Goal: Task Accomplishment & Management: Use online tool/utility

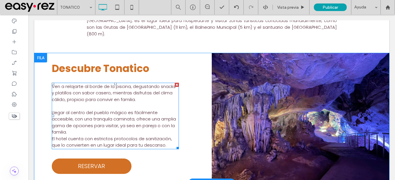
click at [134, 115] on span "Llegar al centro del pueblo mágico es fácilmente accesible, con una tranquila c…" at bounding box center [114, 123] width 124 height 26
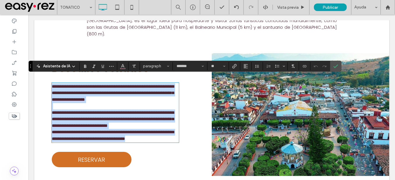
drag, startPoint x: 52, startPoint y: 78, endPoint x: 175, endPoint y: 140, distance: 137.6
click at [175, 140] on div "**********" at bounding box center [115, 112] width 127 height 59
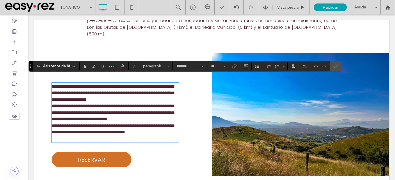
click at [170, 136] on p "**********" at bounding box center [115, 133] width 127 height 20
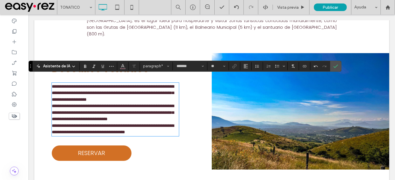
click at [51, 79] on div "**********" at bounding box center [122, 111] width 177 height 117
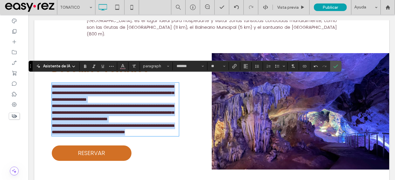
drag, startPoint x: 52, startPoint y: 79, endPoint x: 173, endPoint y: 139, distance: 134.8
click at [173, 139] on div "**********" at bounding box center [122, 111] width 177 height 117
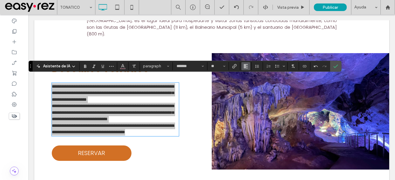
click at [243, 66] on icon "Alineación" at bounding box center [245, 66] width 5 height 5
drag, startPoint x: 256, startPoint y: 102, endPoint x: 292, endPoint y: 65, distance: 51.2
click at [256, 102] on label "ui.textEditor.alignment.justify" at bounding box center [251, 101] width 20 height 8
click at [338, 64] on label "Confirmar" at bounding box center [335, 66] width 9 height 10
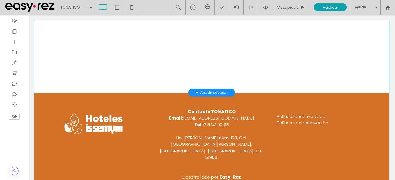
scroll to position [1141, 0]
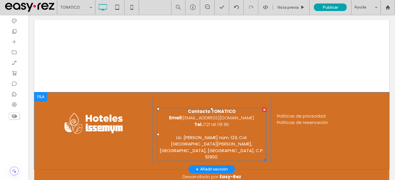
click at [225, 109] on strong "Contacto TONATICO" at bounding box center [212, 112] width 48 height 6
type input "*******"
type input "**"
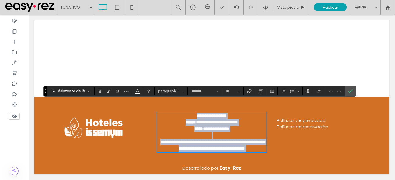
click at [236, 113] on p "**********" at bounding box center [212, 116] width 110 height 7
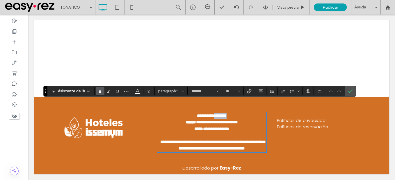
drag, startPoint x: 236, startPoint y: 103, endPoint x: 213, endPoint y: 105, distance: 22.8
click at [213, 113] on p "**********" at bounding box center [212, 116] width 110 height 7
drag, startPoint x: 322, startPoint y: 87, endPoint x: 353, endPoint y: 89, distance: 30.6
click at [353, 89] on label "Confirmar" at bounding box center [350, 91] width 9 height 10
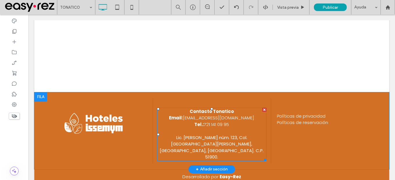
click at [216, 135] on span "Lic. Adolfo López Mateos núm. 123, Col. Santa María Norte, Tonatico, Estado de …" at bounding box center [212, 148] width 104 height 26
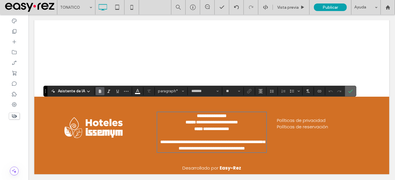
drag, startPoint x: 350, startPoint y: 90, endPoint x: 285, endPoint y: 15, distance: 99.8
click at [350, 90] on icon "Confirmar" at bounding box center [350, 91] width 5 height 5
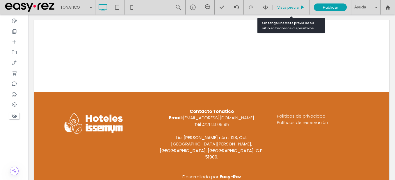
click at [296, 3] on div "Vista previa" at bounding box center [291, 7] width 37 height 15
click at [295, 5] on span "Vista previa" at bounding box center [288, 7] width 22 height 5
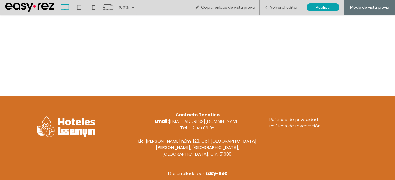
scroll to position [1118, 0]
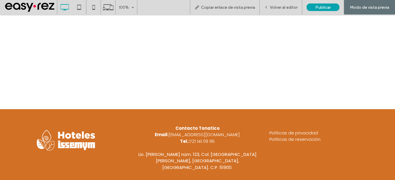
click at [75, 136] on img at bounding box center [66, 140] width 64 height 26
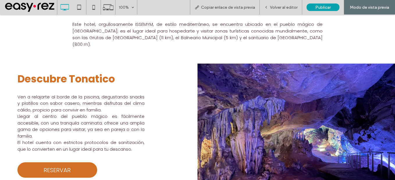
scroll to position [0, 0]
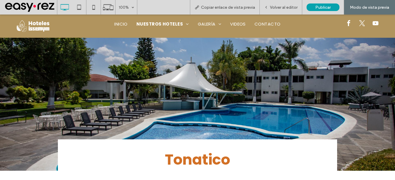
click at [31, 24] on img at bounding box center [33, 26] width 36 height 15
click at [287, 8] on span "Volver al editor" at bounding box center [284, 7] width 28 height 5
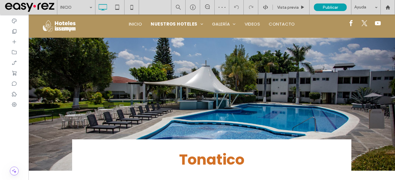
type input "*******"
type input "**"
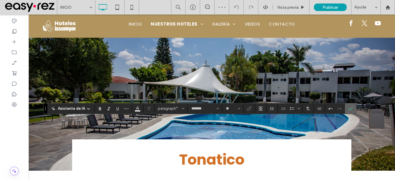
click at [348, 106] on icon "Confirmar" at bounding box center [350, 108] width 5 height 5
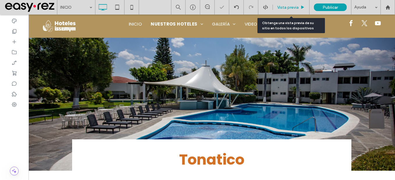
click at [290, 8] on span "Vista previa" at bounding box center [288, 7] width 22 height 5
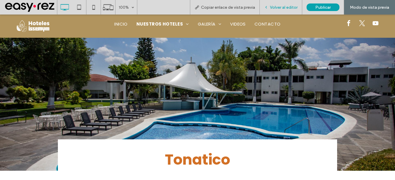
click at [285, 8] on span "Volver al editor" at bounding box center [284, 7] width 28 height 5
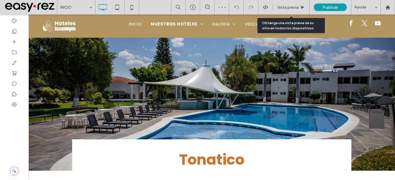
type input "*******"
type input "**"
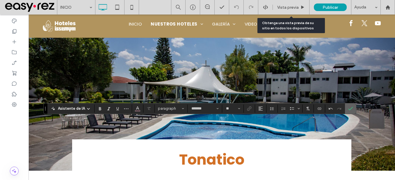
click at [351, 108] on use "Confirmar" at bounding box center [350, 108] width 5 height 3
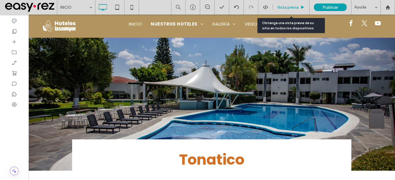
click at [282, 2] on div "Vista previa" at bounding box center [291, 7] width 37 height 15
click at [283, 6] on span "Vista previa" at bounding box center [288, 7] width 22 height 5
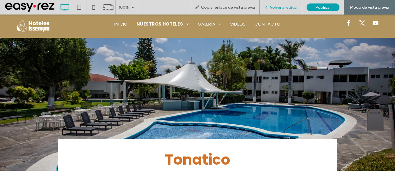
click at [285, 3] on div "Volver al editor" at bounding box center [281, 7] width 42 height 15
click at [283, 6] on span "Volver al editor" at bounding box center [284, 7] width 28 height 5
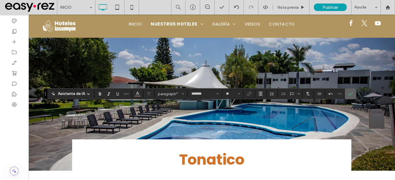
click at [350, 93] on icon "Confirmar" at bounding box center [350, 94] width 5 height 5
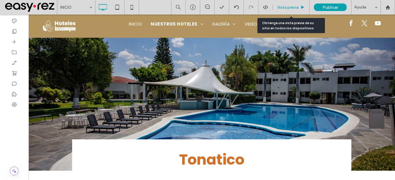
click at [293, 6] on span "Vista previa" at bounding box center [288, 7] width 22 height 5
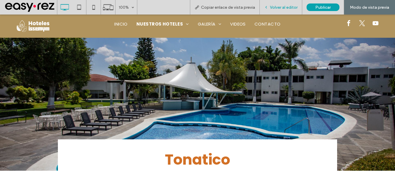
click at [293, 9] on span "Volver al editor" at bounding box center [284, 7] width 28 height 5
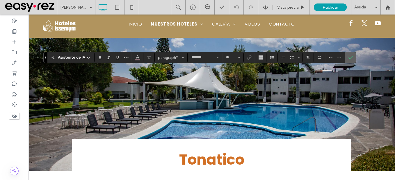
click at [349, 58] on icon "Confirmar" at bounding box center [350, 57] width 5 height 5
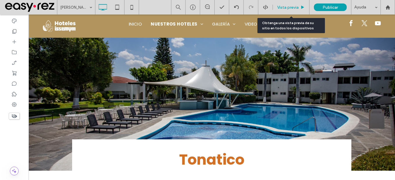
click at [286, 9] on span "Vista previa" at bounding box center [288, 7] width 22 height 5
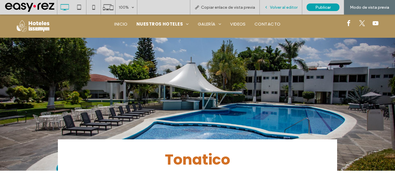
click at [282, 5] on span "Volver al editor" at bounding box center [284, 7] width 28 height 5
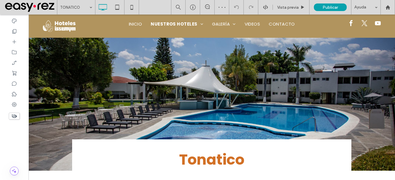
type input "*******"
type input "**"
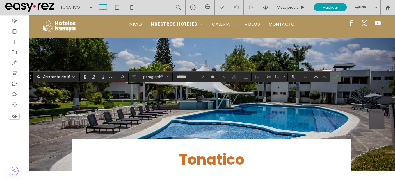
click at [336, 80] on span "Confirmar" at bounding box center [335, 77] width 5 height 10
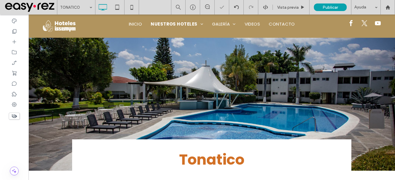
type input "*******"
type input "**"
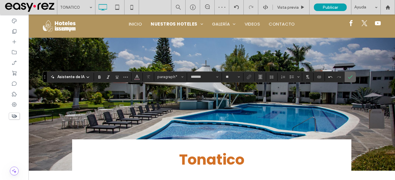
click at [352, 75] on label "Confirmar" at bounding box center [350, 77] width 9 height 10
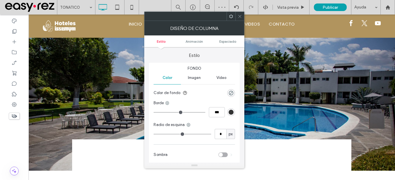
click at [239, 19] on span at bounding box center [240, 16] width 4 height 9
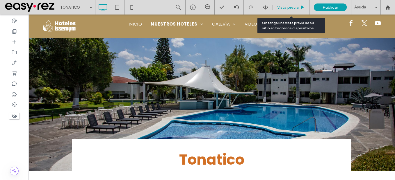
click at [289, 7] on span "Vista previa" at bounding box center [288, 7] width 22 height 5
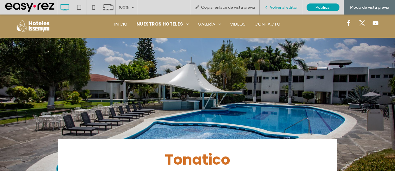
click at [282, 6] on span "Volver al editor" at bounding box center [284, 7] width 28 height 5
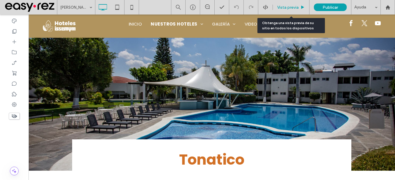
click at [289, 9] on span "Vista previa" at bounding box center [288, 7] width 22 height 5
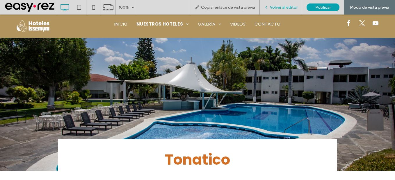
click at [287, 8] on span "Volver al editor" at bounding box center [284, 7] width 28 height 5
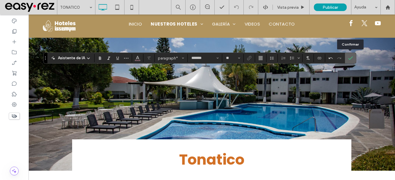
click at [351, 61] on span "Confirmar" at bounding box center [350, 58] width 5 height 10
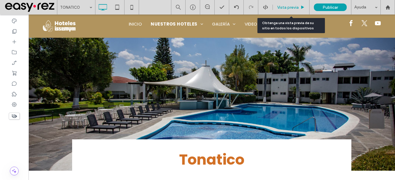
click at [287, 6] on span "Vista previa" at bounding box center [288, 7] width 22 height 5
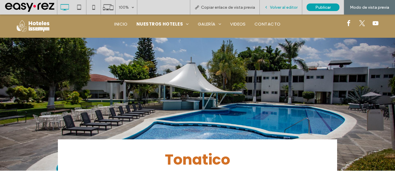
click at [286, 10] on div "Volver al editor" at bounding box center [281, 7] width 42 height 15
click at [290, 6] on span "Volver al editor" at bounding box center [284, 7] width 28 height 5
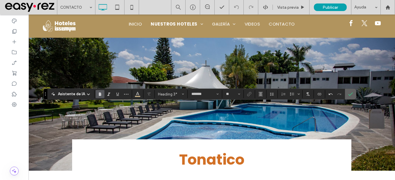
click at [349, 93] on icon "Confirmar" at bounding box center [350, 94] width 5 height 5
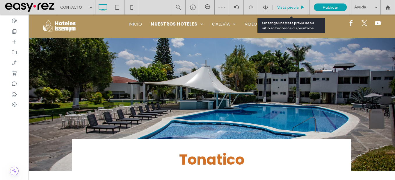
click at [290, 9] on span "Vista previa" at bounding box center [288, 7] width 22 height 5
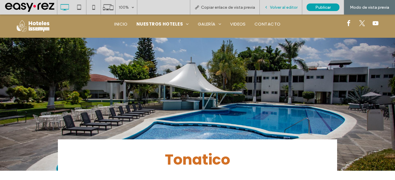
click at [290, 8] on span "Volver al editor" at bounding box center [284, 7] width 28 height 5
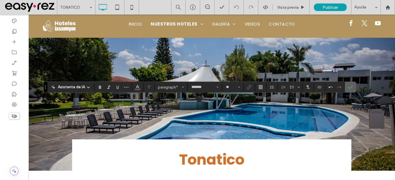
click at [350, 89] on icon "Confirmar" at bounding box center [350, 87] width 5 height 5
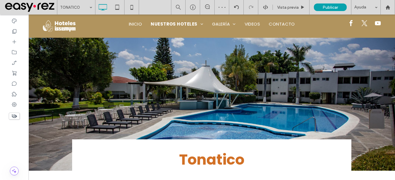
type input "*******"
type input "**"
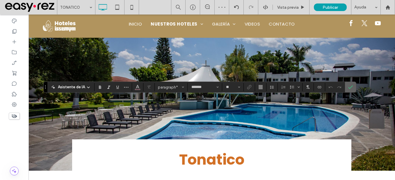
click at [350, 87] on icon "Confirmar" at bounding box center [350, 87] width 5 height 5
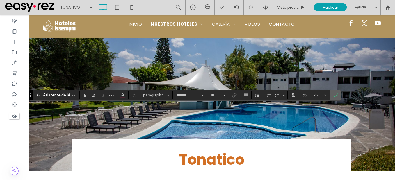
click at [334, 96] on use "Confirmar" at bounding box center [336, 95] width 5 height 3
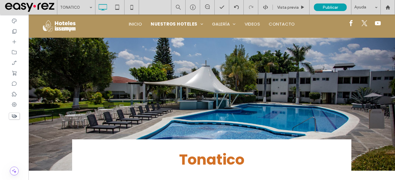
type input "*******"
type input "**"
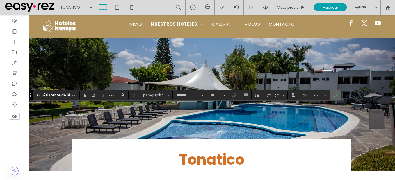
click at [336, 98] on span "Confirmar" at bounding box center [335, 95] width 5 height 10
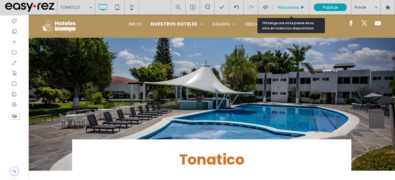
click at [280, 7] on span "Vista previa" at bounding box center [288, 7] width 22 height 5
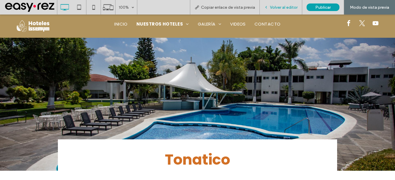
click at [285, 4] on div "Volver al editor" at bounding box center [281, 7] width 42 height 15
click at [283, 7] on span "Volver al editor" at bounding box center [284, 7] width 28 height 5
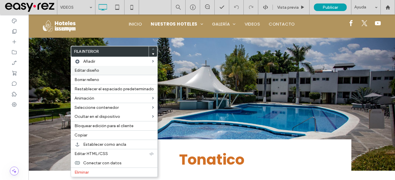
click at [92, 71] on span "Editar diseño" at bounding box center [86, 70] width 25 height 5
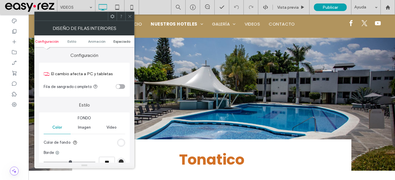
click at [123, 39] on span "Espaciado" at bounding box center [121, 41] width 17 height 4
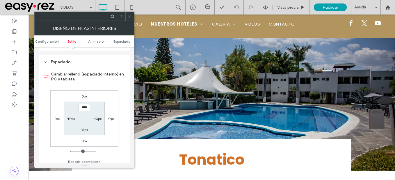
scroll to position [186, 0]
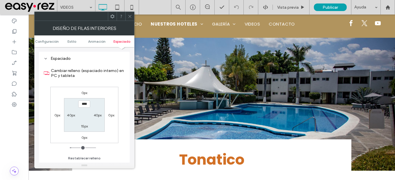
click at [130, 18] on icon at bounding box center [130, 16] width 4 height 4
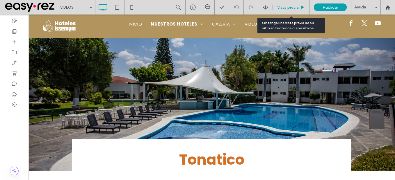
click at [290, 11] on div "Vista previa" at bounding box center [291, 7] width 37 height 15
click at [290, 10] on span "Vista previa" at bounding box center [288, 7] width 22 height 5
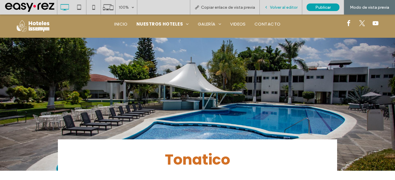
click at [285, 7] on span "Volver al editor" at bounding box center [284, 7] width 28 height 5
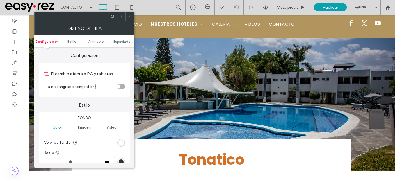
click at [128, 18] on icon at bounding box center [130, 16] width 4 height 4
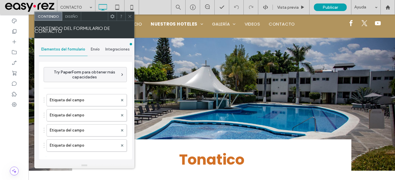
type input "******"
type input "**********"
click at [96, 50] on span "Envío" at bounding box center [95, 49] width 9 height 5
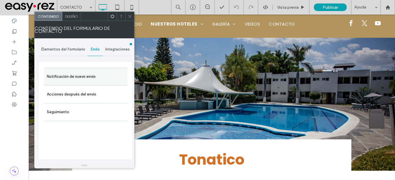
click at [85, 80] on label "Notificación de nuevo envío" at bounding box center [86, 77] width 78 height 12
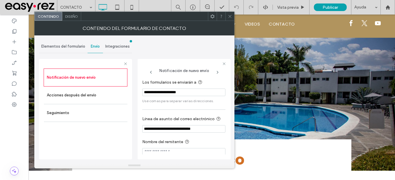
click at [231, 17] on icon at bounding box center [230, 16] width 4 height 4
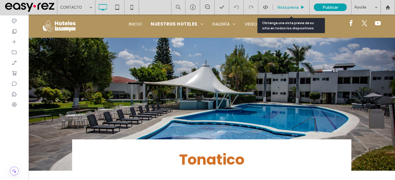
click at [287, 7] on span "Vista previa" at bounding box center [288, 7] width 22 height 5
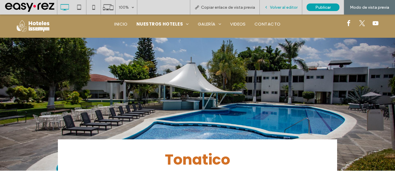
click at [283, 7] on span "Volver al editor" at bounding box center [284, 7] width 28 height 5
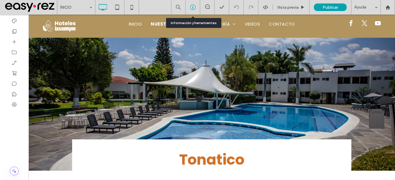
click at [190, 11] on div at bounding box center [193, 7] width 15 height 15
click at [194, 10] on icon at bounding box center [193, 7] width 6 height 6
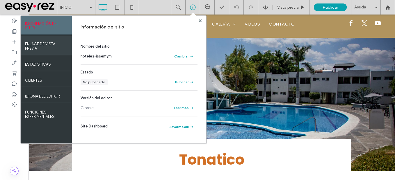
click at [29, 40] on label "ENLACE DE VISTA PREVIA" at bounding box center [46, 45] width 42 height 12
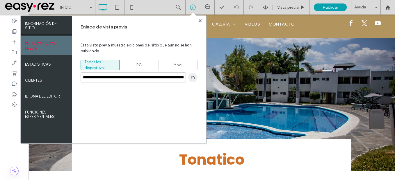
click at [192, 79] on use "button" at bounding box center [192, 77] width 3 height 3
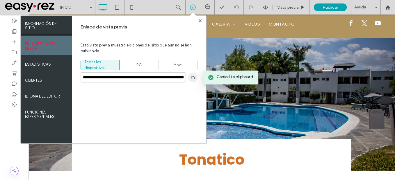
click at [193, 78] on icon "button" at bounding box center [193, 77] width 5 height 5
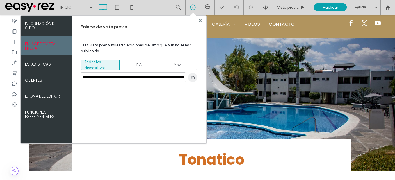
click at [195, 79] on use "button" at bounding box center [192, 77] width 3 height 3
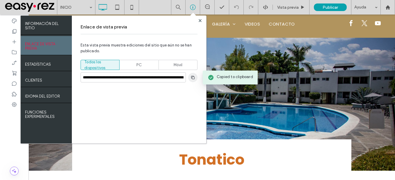
click at [195, 79] on use "button" at bounding box center [192, 77] width 3 height 3
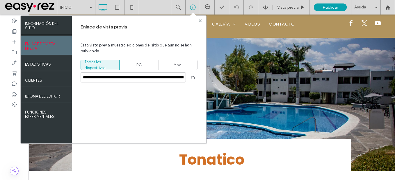
click at [200, 21] on use at bounding box center [200, 20] width 3 height 3
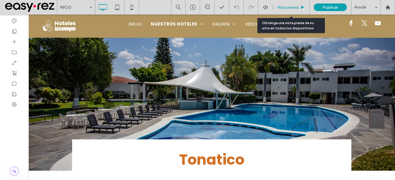
click at [285, 10] on div "Vista previa" at bounding box center [291, 7] width 37 height 15
click at [286, 7] on span "Vista previa" at bounding box center [288, 7] width 22 height 5
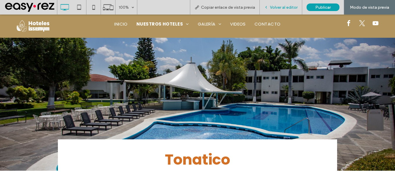
click at [280, 8] on span "Volver al editor" at bounding box center [284, 7] width 28 height 5
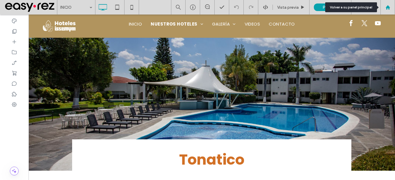
click at [392, 10] on div at bounding box center [388, 7] width 15 height 15
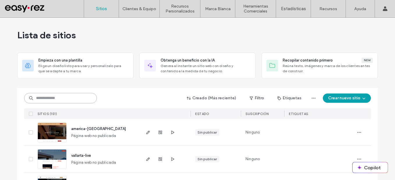
click at [64, 102] on input at bounding box center [60, 98] width 73 height 10
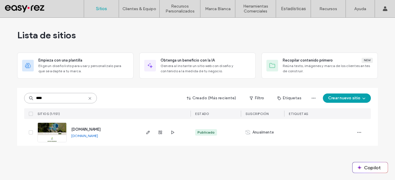
type input "****"
click at [148, 132] on use "button" at bounding box center [147, 132] width 3 height 3
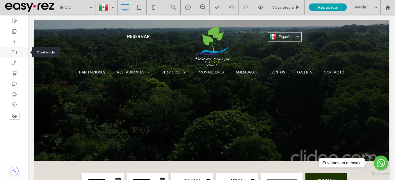
drag, startPoint x: 9, startPoint y: 53, endPoint x: 13, endPoint y: 54, distance: 3.8
click at [9, 53] on div at bounding box center [14, 52] width 29 height 10
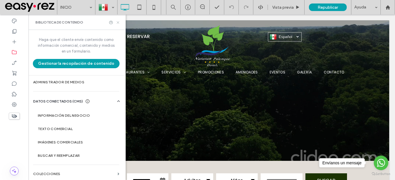
click at [119, 23] on use at bounding box center [118, 22] width 2 height 2
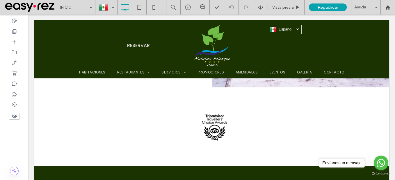
scroll to position [1116, 0]
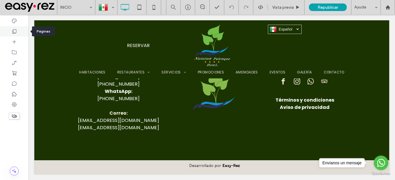
click at [6, 33] on div at bounding box center [14, 31] width 29 height 10
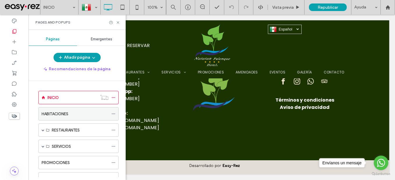
click at [64, 114] on label "HABITACIONES" at bounding box center [55, 114] width 27 height 10
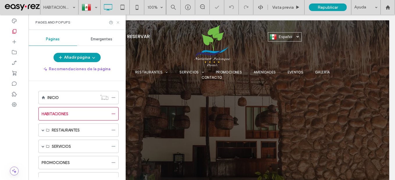
click at [118, 22] on icon at bounding box center [118, 22] width 4 height 4
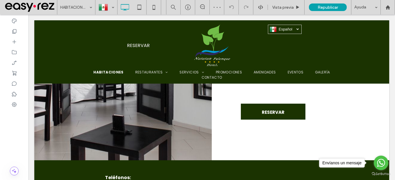
scroll to position [1967, 0]
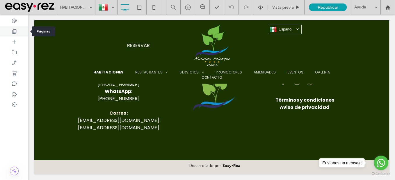
click at [13, 33] on use at bounding box center [15, 31] width 4 height 4
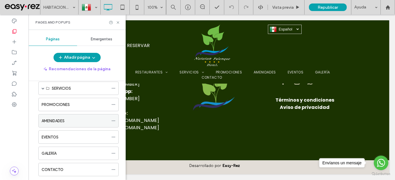
scroll to position [29, 0]
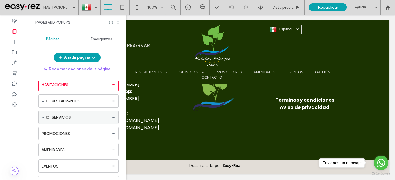
click at [60, 118] on label "SERVICIOS" at bounding box center [61, 118] width 19 height 10
click at [43, 117] on span at bounding box center [43, 117] width 3 height 3
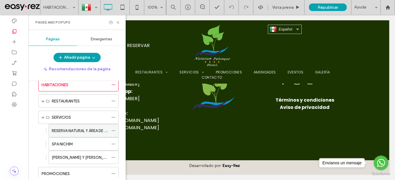
click at [62, 126] on div "RESERVA NATURAL Y ÁREA DE CAMPING" at bounding box center [80, 131] width 57 height 13
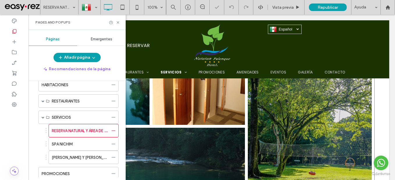
scroll to position [524, 0]
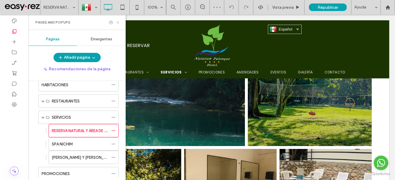
click at [118, 22] on icon at bounding box center [118, 22] width 4 height 4
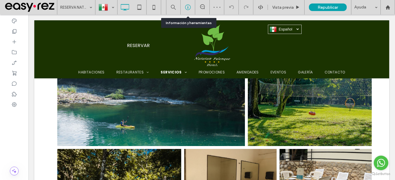
click at [191, 10] on icon at bounding box center [188, 7] width 6 height 6
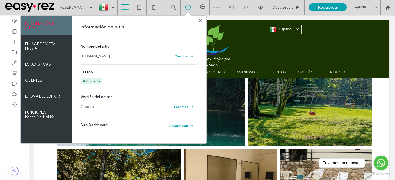
click at [107, 59] on link "[DOMAIN_NAME]" at bounding box center [95, 57] width 29 height 6
click at [200, 21] on use at bounding box center [200, 20] width 3 height 3
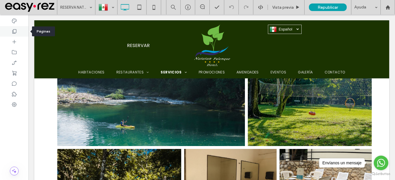
click at [16, 36] on div at bounding box center [14, 31] width 29 height 10
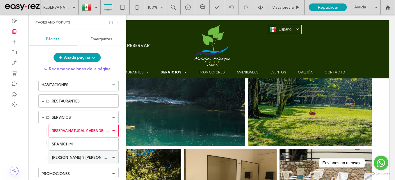
scroll to position [87, 0]
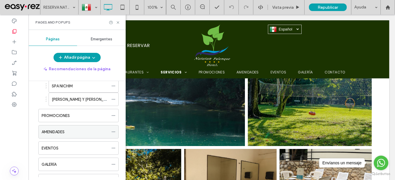
click at [63, 133] on label "AMENIDADES" at bounding box center [53, 132] width 23 height 10
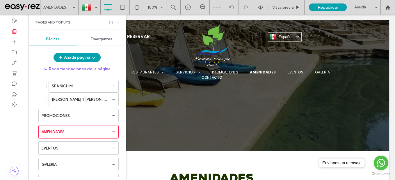
click at [117, 21] on icon at bounding box center [118, 22] width 4 height 4
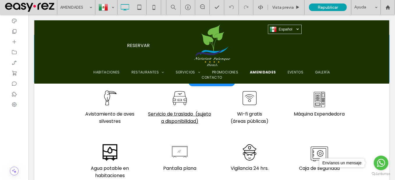
scroll to position [378, 0]
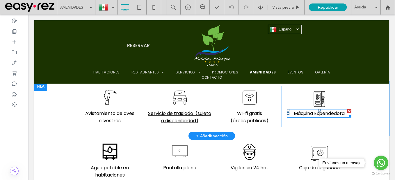
click at [314, 115] on span "Máquina Expendedora" at bounding box center [319, 113] width 51 height 7
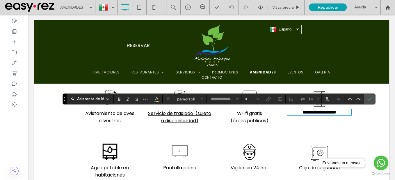
type input "*******"
type input "**"
click at [315, 115] on span "**********" at bounding box center [320, 112] width 34 height 4
drag, startPoint x: 313, startPoint y: 114, endPoint x: 361, endPoint y: 119, distance: 48.3
click at [361, 119] on div "**********" at bounding box center [211, 109] width 355 height 54
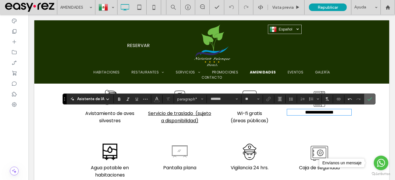
click at [368, 101] on icon "Confirmar" at bounding box center [369, 99] width 5 height 5
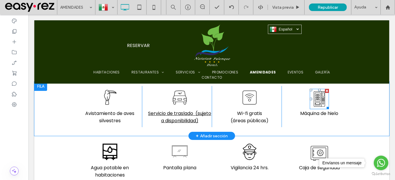
click at [314, 102] on icon at bounding box center [319, 99] width 19 height 20
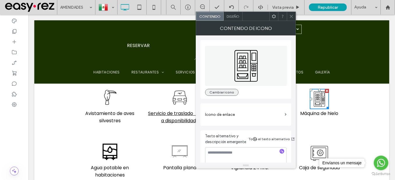
click at [222, 90] on button "Cambiar icono" at bounding box center [221, 92] width 33 height 7
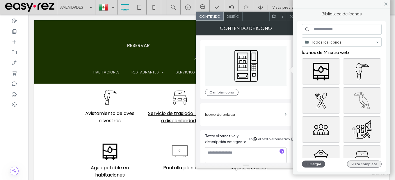
click at [368, 162] on button "Vista completa" at bounding box center [364, 164] width 35 height 7
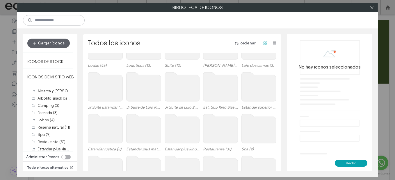
scroll to position [0, 0]
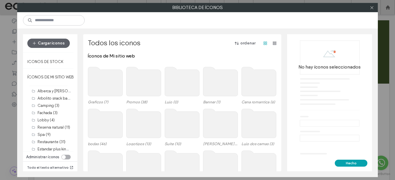
click at [66, 157] on div "toggle" at bounding box center [65, 157] width 9 height 5
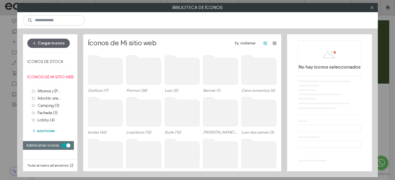
click at [48, 130] on button "Add Folder" at bounding box center [43, 131] width 23 height 6
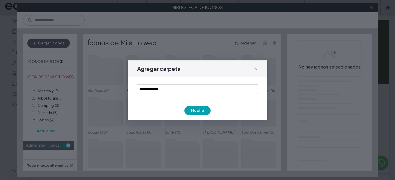
click at [209, 88] on input "**********" at bounding box center [197, 89] width 121 height 10
type input "******"
click at [202, 110] on button "Hecho" at bounding box center [197, 110] width 26 height 9
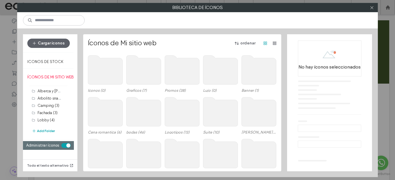
click at [58, 145] on span "Administrar íconos" at bounding box center [42, 145] width 33 height 4
click at [63, 145] on div "toggle" at bounding box center [65, 145] width 9 height 5
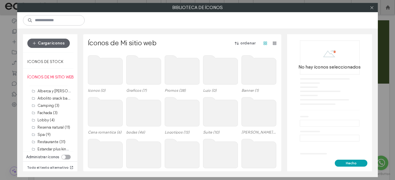
click at [56, 84] on label "ÍCONOS DE MI SITIO WEB" at bounding box center [48, 77] width 51 height 15
click at [104, 79] on use at bounding box center [105, 70] width 35 height 29
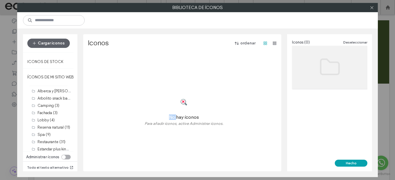
click at [104, 79] on div "No hay íconos Para añadir íconos, active Administrar íconos." at bounding box center [184, 112] width 192 height 118
drag, startPoint x: 104, startPoint y: 79, endPoint x: 58, endPoint y: 46, distance: 56.9
click at [58, 45] on button "Cargar íconos" at bounding box center [48, 43] width 42 height 9
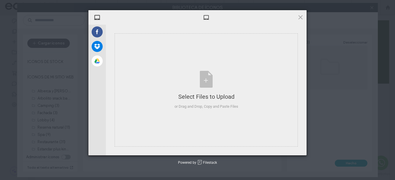
click at [53, 44] on body ".wqwq-1{fill:#231f20;} .cls-1q, .cls-2q { fill-rule: evenodd; } .cls-2q { fill:…" at bounding box center [197, 90] width 395 height 180
click at [225, 96] on div "Select Files to Upload" at bounding box center [207, 97] width 64 height 8
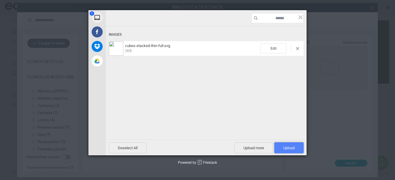
click at [290, 149] on span "Upload 1" at bounding box center [288, 148] width 11 height 4
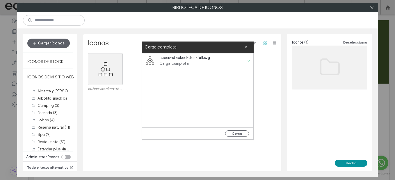
click at [344, 165] on button "Hecho" at bounding box center [351, 163] width 33 height 7
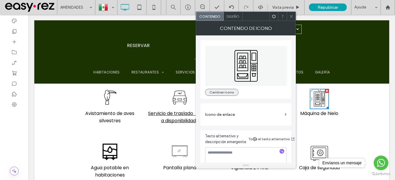
click at [219, 93] on button "Cambiar icono" at bounding box center [221, 92] width 33 height 7
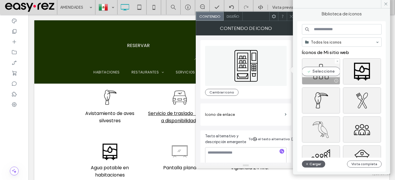
click at [326, 65] on div "Seleccione" at bounding box center [321, 71] width 38 height 26
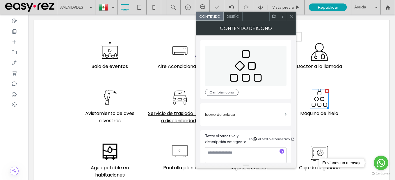
click at [290, 17] on icon at bounding box center [291, 16] width 4 height 4
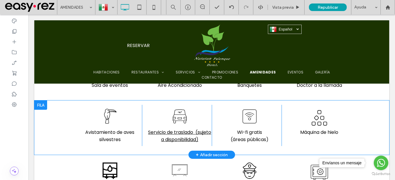
scroll to position [349, 0]
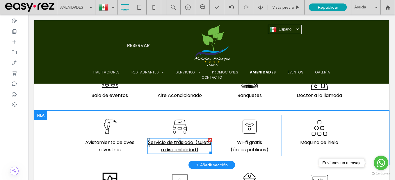
click at [189, 144] on span "Servicio de traslado (sujeto a disponibilidad)" at bounding box center [179, 146] width 63 height 14
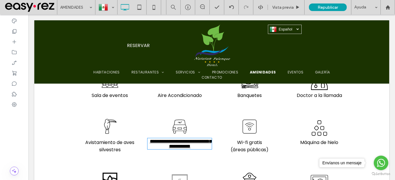
type input "*******"
type input "**"
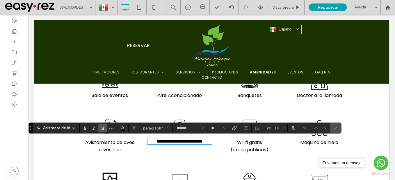
scroll to position [0, 0]
click at [157, 142] on span "**********" at bounding box center [180, 141] width 46 height 4
click at [100, 127] on icon "Subrayado" at bounding box center [102, 128] width 5 height 5
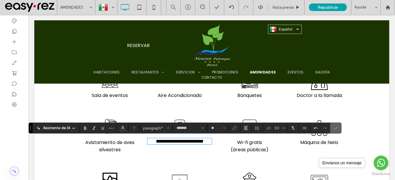
click at [337, 130] on icon "Confirmar" at bounding box center [335, 128] width 5 height 5
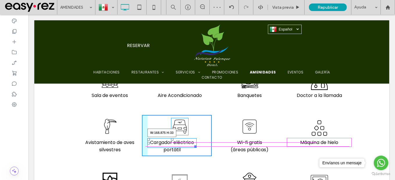
drag, startPoint x: 206, startPoint y: 145, endPoint x: 219, endPoint y: 162, distance: 21.8
click at [191, 148] on div "Cargador eléctrico portátil W:168.875 H:33" at bounding box center [171, 143] width 49 height 10
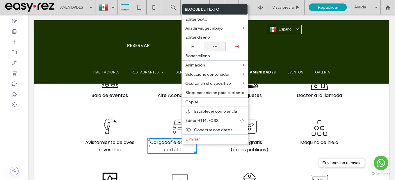
click at [216, 45] on icon at bounding box center [215, 47] width 4 height 4
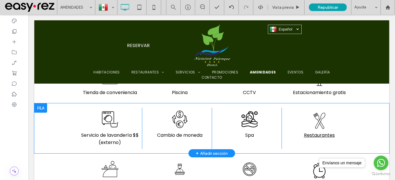
scroll to position [204, 0]
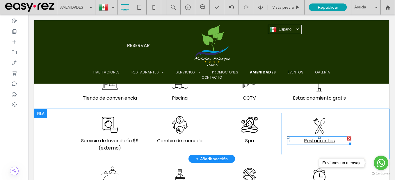
click at [323, 139] on span "Restaurantes" at bounding box center [319, 141] width 31 height 7
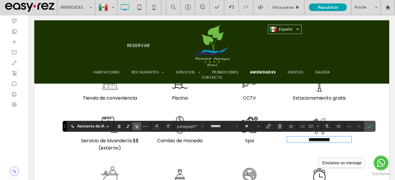
click at [134, 127] on icon "Subrayado" at bounding box center [136, 126] width 5 height 5
click at [370, 127] on use "Confirmar" at bounding box center [369, 126] width 5 height 3
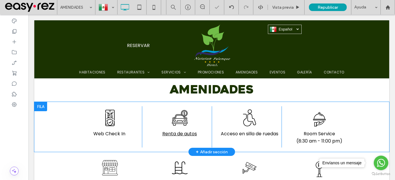
scroll to position [116, 0]
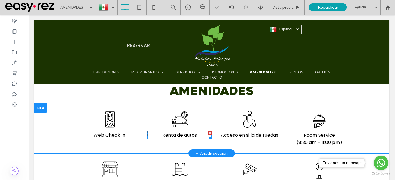
click at [181, 138] on p "Renta de autos" at bounding box center [179, 135] width 64 height 7
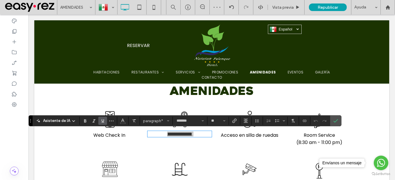
click at [101, 122] on icon "Subrayado" at bounding box center [102, 121] width 5 height 5
click at [335, 125] on span "Confirmar" at bounding box center [334, 121] width 3 height 10
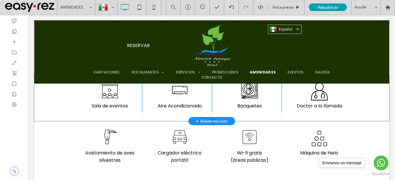
scroll to position [349, 0]
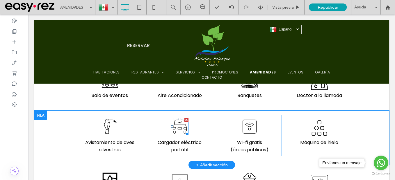
click at [175, 128] on icon at bounding box center [179, 126] width 17 height 17
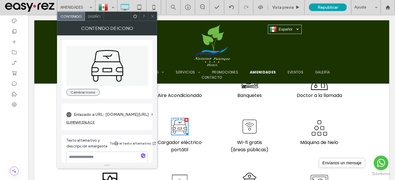
click at [80, 90] on button "Cambiar icono" at bounding box center [82, 92] width 33 height 7
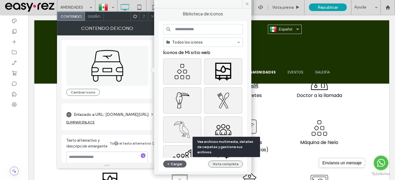
click at [234, 166] on button "Vista completa" at bounding box center [225, 164] width 35 height 7
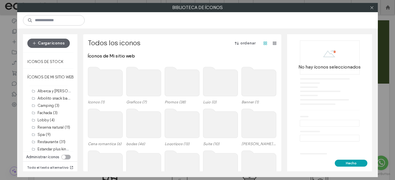
click at [104, 88] on use at bounding box center [105, 81] width 35 height 29
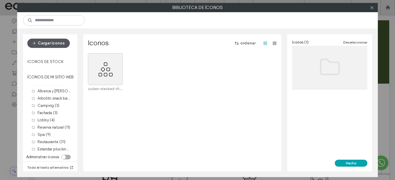
click at [56, 45] on button "Cargar íconos" at bounding box center [48, 43] width 42 height 9
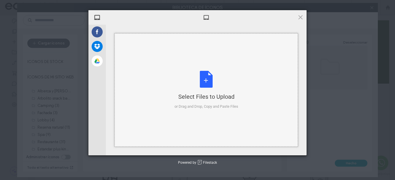
click at [222, 83] on div "Select Files to Upload or Drag and Drop, Copy and Paste Files" at bounding box center [207, 90] width 64 height 39
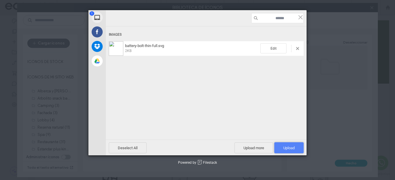
click at [291, 148] on span "Upload 1" at bounding box center [288, 148] width 11 height 4
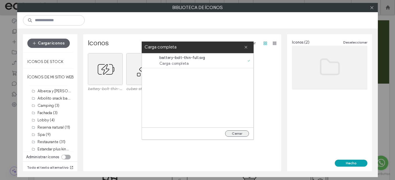
click at [244, 133] on button "Cerrar" at bounding box center [237, 134] width 24 height 6
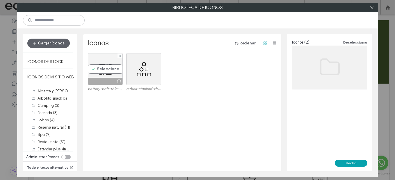
click at [106, 67] on div "Seleccione" at bounding box center [105, 69] width 35 height 32
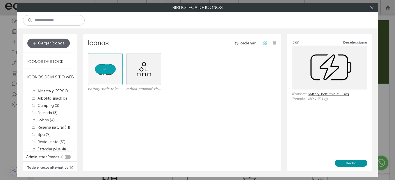
click at [355, 162] on button "Hecho" at bounding box center [351, 163] width 33 height 7
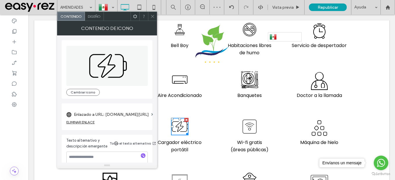
click at [152, 15] on icon at bounding box center [152, 16] width 4 height 4
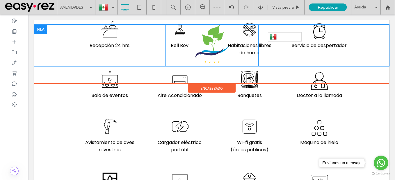
click at [177, 29] on div "Click To Paste" at bounding box center [211, 46] width 93 height 42
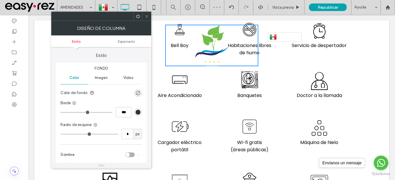
click at [148, 19] on span at bounding box center [147, 16] width 4 height 9
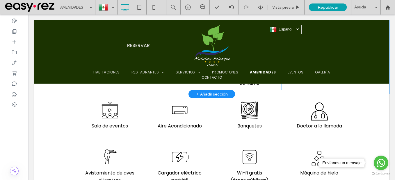
scroll to position [291, 0]
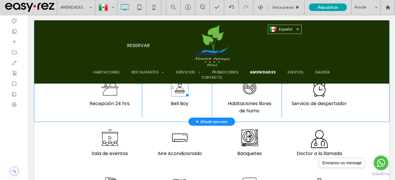
click at [175, 90] on icon at bounding box center [179, 87] width 17 height 17
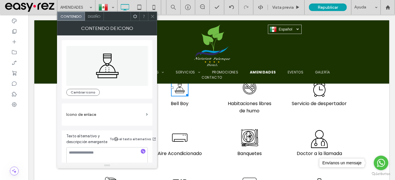
click at [155, 19] on span at bounding box center [152, 16] width 4 height 9
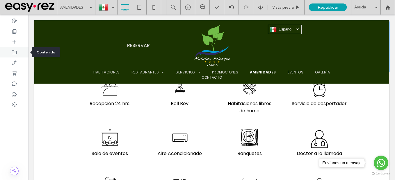
click at [14, 53] on icon at bounding box center [14, 52] width 6 height 6
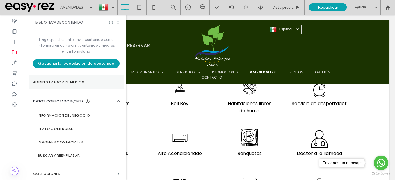
click at [74, 84] on label "Administrador de medios" at bounding box center [76, 82] width 86 height 4
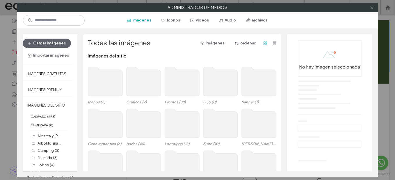
click at [372, 7] on icon at bounding box center [372, 8] width 4 height 4
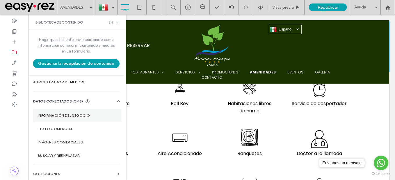
click at [74, 116] on label "Información del negocio" at bounding box center [77, 116] width 79 height 4
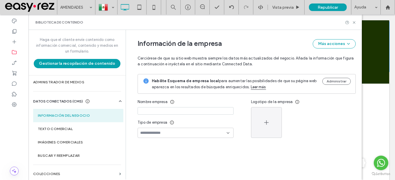
type input "**********"
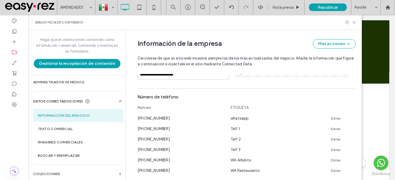
scroll to position [279, 0]
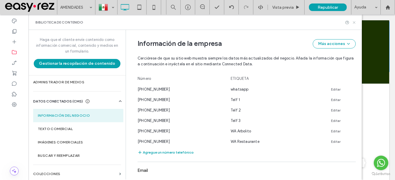
click at [355, 21] on icon at bounding box center [354, 22] width 4 height 4
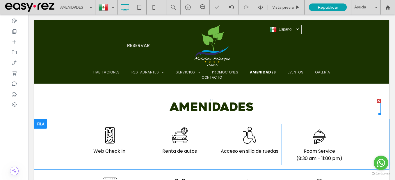
scroll to position [111, 0]
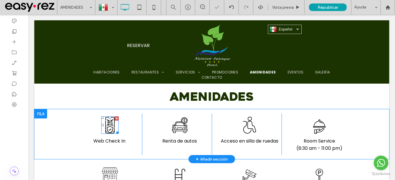
click at [108, 127] on icon at bounding box center [109, 125] width 17 height 17
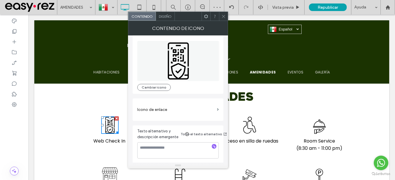
scroll to position [6, 0]
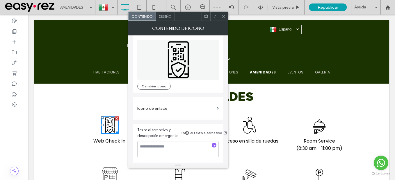
click at [225, 17] on icon at bounding box center [223, 16] width 4 height 4
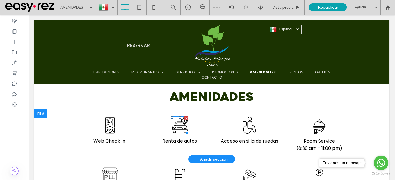
click at [178, 129] on icon "America Car Rental" at bounding box center [179, 125] width 17 height 17
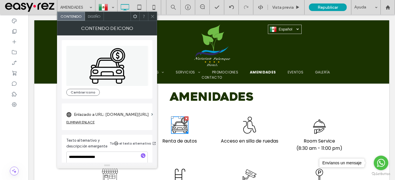
click at [154, 15] on icon at bounding box center [152, 16] width 4 height 4
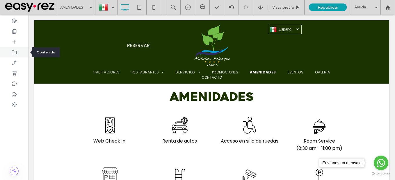
click at [16, 51] on use at bounding box center [14, 52] width 5 height 4
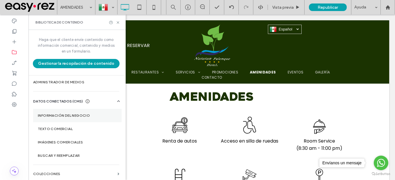
click at [84, 115] on label "Información del negocio" at bounding box center [77, 116] width 79 height 4
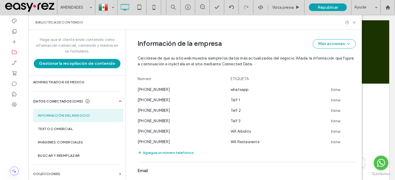
scroll to position [279, 0]
click at [354, 23] on icon at bounding box center [354, 22] width 4 height 4
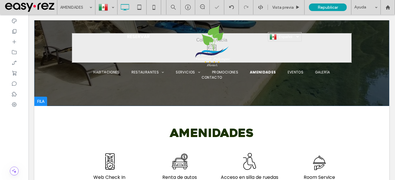
scroll to position [145, 0]
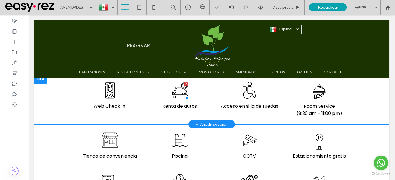
click at [176, 88] on icon "America Car Rental" at bounding box center [179, 90] width 17 height 17
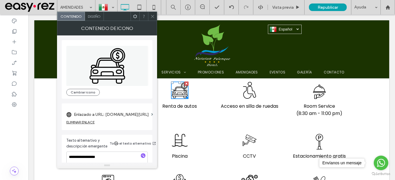
click at [153, 16] on icon at bounding box center [152, 16] width 4 height 4
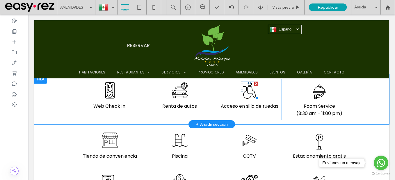
click at [249, 96] on icon at bounding box center [247, 92] width 8 height 13
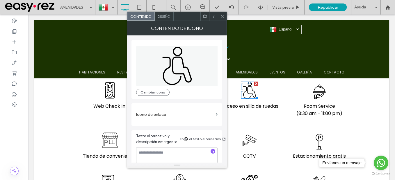
click at [224, 18] on use at bounding box center [222, 16] width 3 height 3
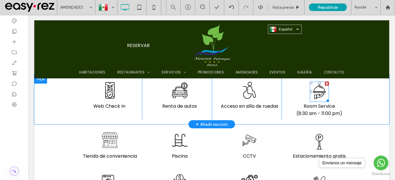
click at [317, 92] on icon at bounding box center [319, 92] width 19 height 20
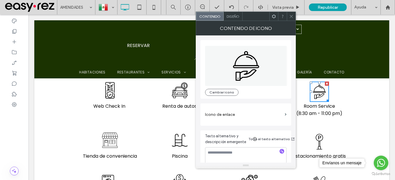
drag, startPoint x: 291, startPoint y: 17, endPoint x: 208, endPoint y: 66, distance: 96.1
click at [290, 17] on icon at bounding box center [291, 16] width 4 height 4
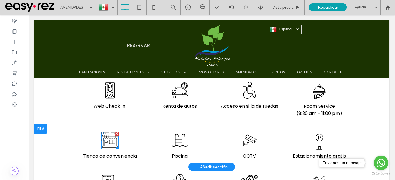
click at [108, 142] on icon at bounding box center [109, 140] width 17 height 17
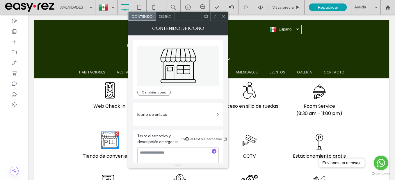
click at [223, 16] on icon at bounding box center [223, 16] width 4 height 4
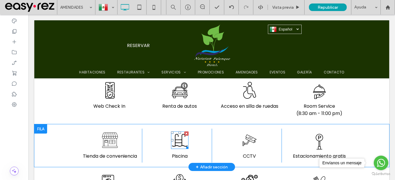
click at [177, 142] on icon at bounding box center [179, 140] width 17 height 17
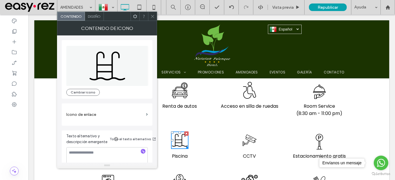
drag, startPoint x: 152, startPoint y: 18, endPoint x: 219, endPoint y: 109, distance: 112.6
click at [152, 18] on icon at bounding box center [152, 16] width 4 height 4
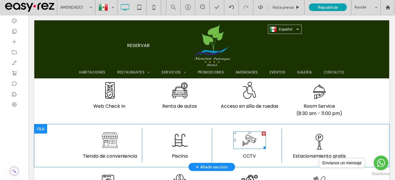
click at [247, 144] on icon at bounding box center [249, 140] width 33 height 17
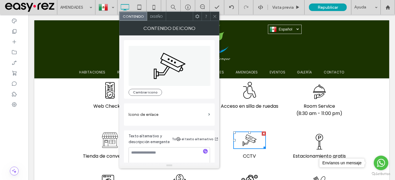
click at [214, 15] on icon at bounding box center [215, 16] width 4 height 4
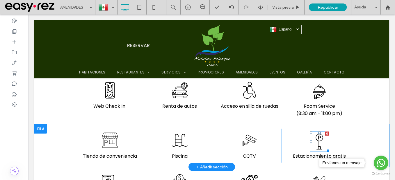
click at [315, 142] on icon at bounding box center [319, 142] width 19 height 20
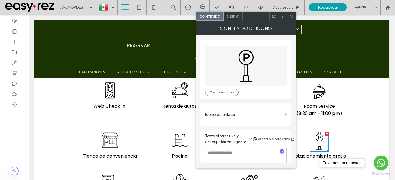
click at [293, 15] on icon at bounding box center [291, 16] width 4 height 4
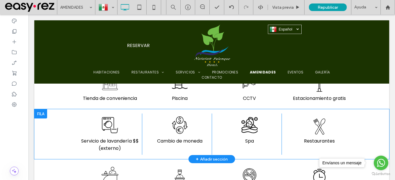
scroll to position [204, 0]
click at [316, 125] on icon at bounding box center [319, 126] width 19 height 20
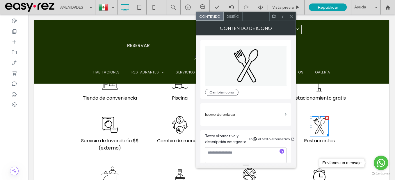
click at [291, 18] on icon at bounding box center [291, 16] width 4 height 4
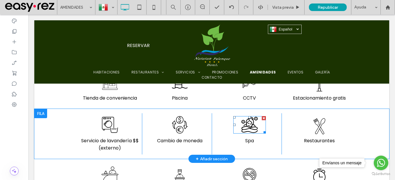
click at [248, 126] on icon at bounding box center [249, 124] width 33 height 17
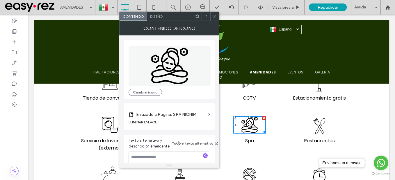
click at [216, 18] on use at bounding box center [214, 16] width 3 height 3
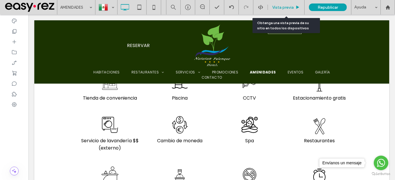
click at [287, 6] on span "Vista previa" at bounding box center [283, 7] width 22 height 5
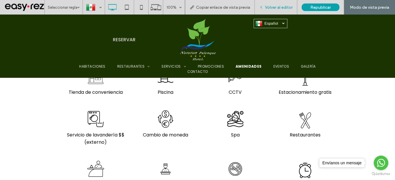
click at [281, 6] on span "Volver al editor" at bounding box center [279, 7] width 28 height 5
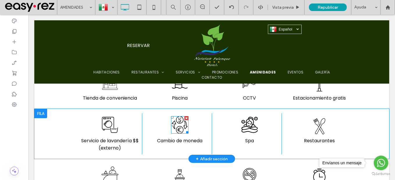
click at [178, 125] on icon at bounding box center [179, 124] width 17 height 17
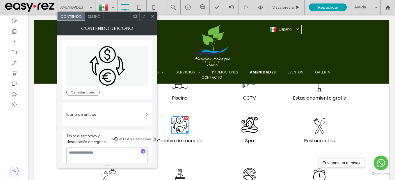
click at [155, 15] on div at bounding box center [152, 16] width 9 height 9
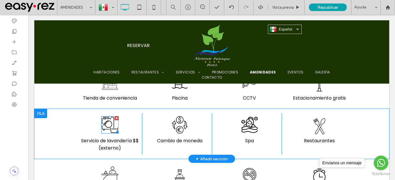
click at [106, 125] on icon at bounding box center [109, 124] width 17 height 17
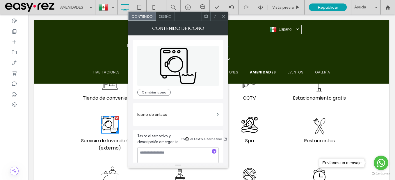
click at [220, 17] on div at bounding box center [223, 16] width 9 height 9
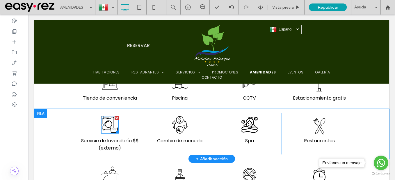
click at [107, 127] on icon at bounding box center [109, 124] width 17 height 17
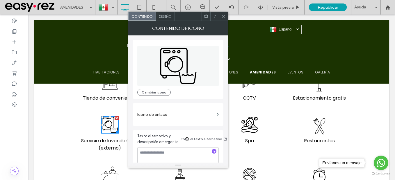
click at [222, 16] on icon at bounding box center [223, 16] width 4 height 4
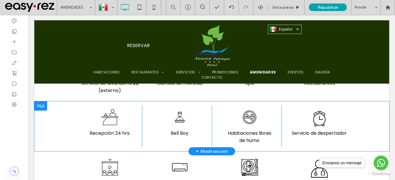
scroll to position [262, 0]
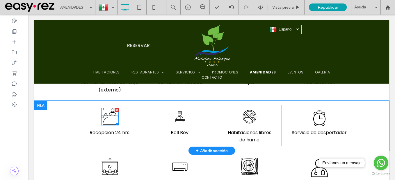
click at [106, 111] on icon at bounding box center [109, 116] width 17 height 17
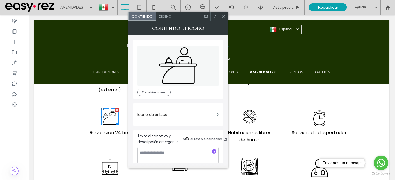
click at [225, 15] on icon at bounding box center [223, 16] width 4 height 4
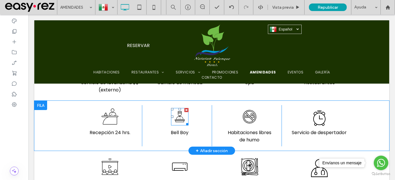
click at [179, 115] on icon at bounding box center [179, 116] width 17 height 17
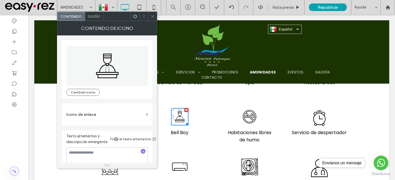
click at [151, 17] on icon at bounding box center [152, 16] width 4 height 4
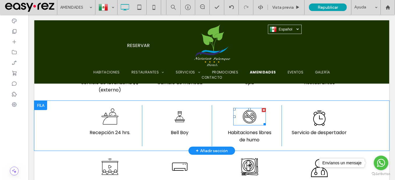
click at [250, 117] on icon at bounding box center [249, 116] width 33 height 17
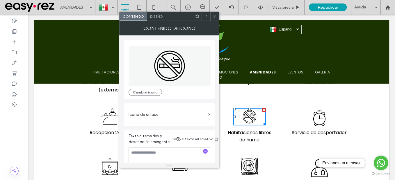
click at [214, 18] on use at bounding box center [214, 16] width 3 height 3
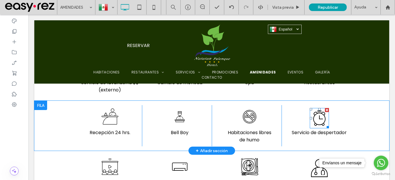
click at [319, 125] on icon at bounding box center [319, 118] width 19 height 20
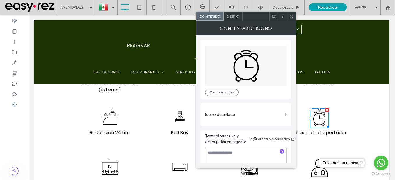
click at [292, 18] on icon at bounding box center [291, 16] width 4 height 4
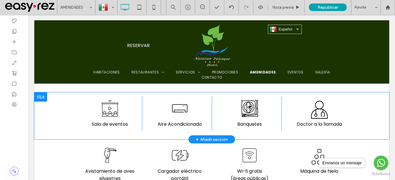
scroll to position [320, 0]
click at [315, 114] on icon at bounding box center [319, 110] width 19 height 20
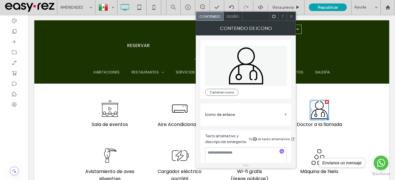
click at [290, 17] on icon at bounding box center [291, 16] width 4 height 4
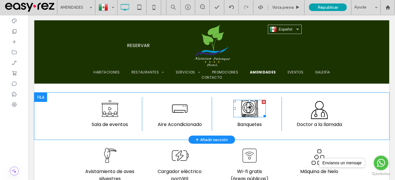
click at [247, 110] on icon at bounding box center [249, 108] width 33 height 17
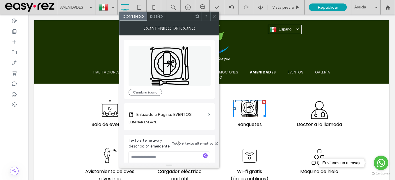
click at [216, 15] on icon at bounding box center [215, 16] width 4 height 4
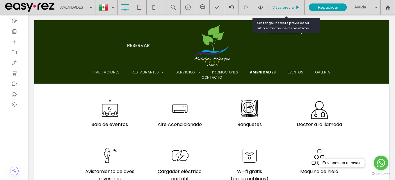
click at [291, 3] on div "Vista previa" at bounding box center [286, 7] width 37 height 15
click at [285, 7] on span "Vista previa" at bounding box center [283, 7] width 22 height 5
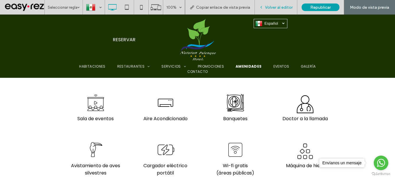
click at [286, 4] on div "Volver al editor" at bounding box center [276, 7] width 42 height 15
click at [282, 8] on span "Volver al editor" at bounding box center [279, 7] width 28 height 5
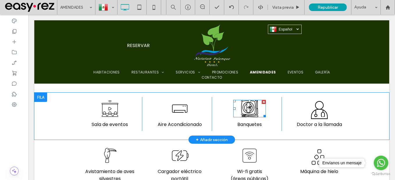
click at [251, 107] on icon at bounding box center [249, 108] width 33 height 17
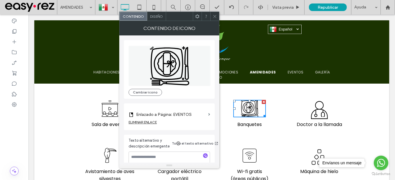
click at [214, 17] on use at bounding box center [214, 16] width 3 height 3
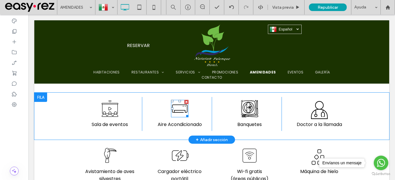
click at [181, 112] on icon at bounding box center [179, 108] width 17 height 17
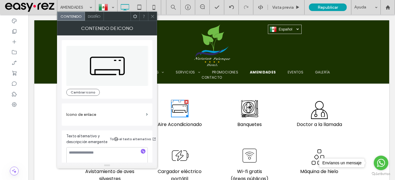
click at [153, 18] on icon at bounding box center [152, 16] width 4 height 4
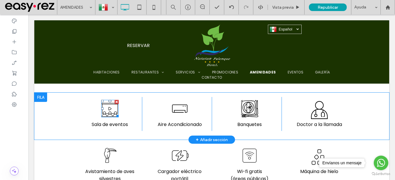
click at [108, 105] on icon at bounding box center [109, 108] width 17 height 17
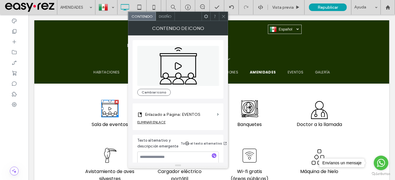
click at [225, 13] on span at bounding box center [223, 16] width 4 height 9
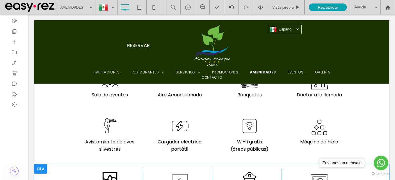
scroll to position [378, 0]
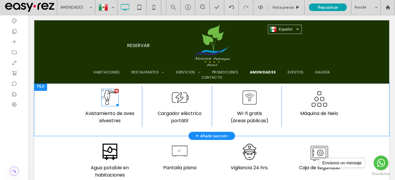
click at [104, 98] on icon at bounding box center [109, 97] width 17 height 17
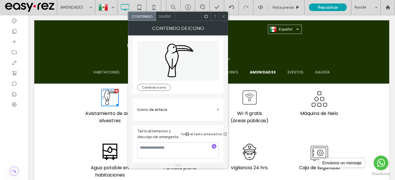
scroll to position [6, 0]
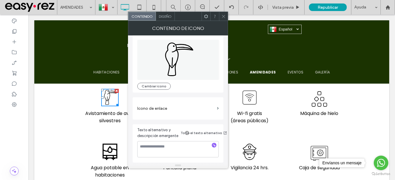
click at [223, 16] on use at bounding box center [223, 16] width 3 height 3
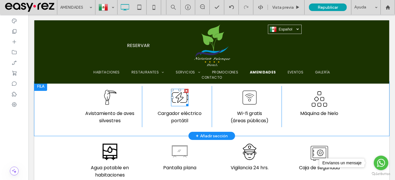
click at [176, 101] on icon at bounding box center [180, 98] width 17 height 10
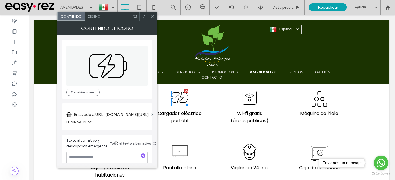
click at [89, 122] on div "ELIMINAR ENLACE" at bounding box center [80, 122] width 28 height 4
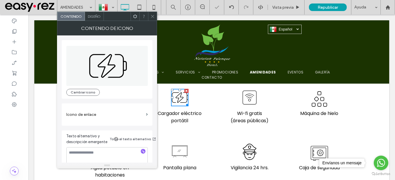
click at [152, 17] on icon at bounding box center [152, 16] width 4 height 4
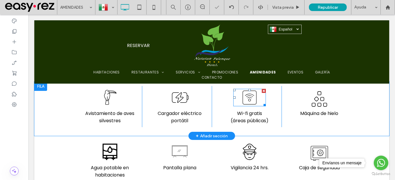
click at [247, 98] on icon at bounding box center [249, 97] width 33 height 17
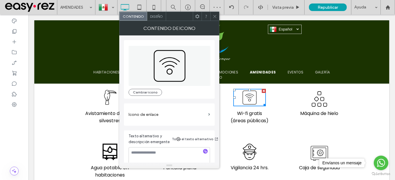
click at [215, 15] on icon at bounding box center [215, 16] width 4 height 4
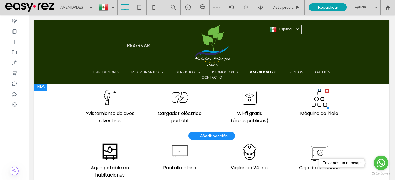
click at [320, 98] on icon at bounding box center [319, 99] width 19 height 20
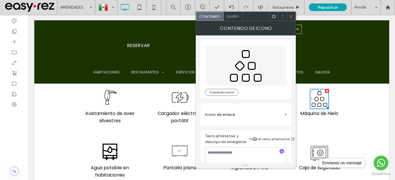
click at [292, 15] on icon at bounding box center [291, 16] width 4 height 4
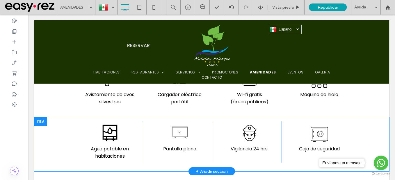
scroll to position [407, 0]
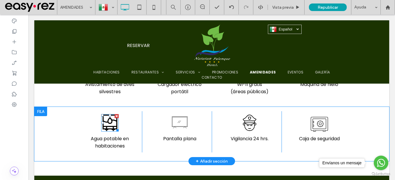
click at [113, 124] on icon at bounding box center [109, 122] width 17 height 17
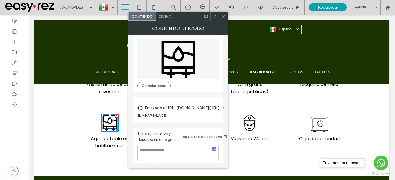
scroll to position [10, 0]
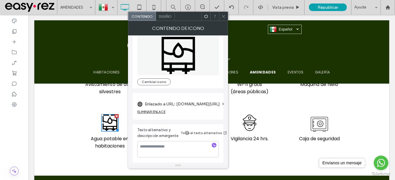
click at [156, 113] on div "ELIMINAR ENLACE" at bounding box center [151, 112] width 28 height 4
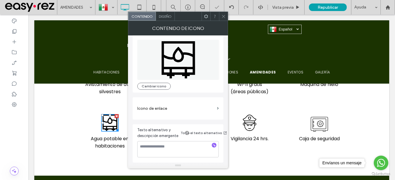
click at [223, 17] on use at bounding box center [223, 16] width 3 height 3
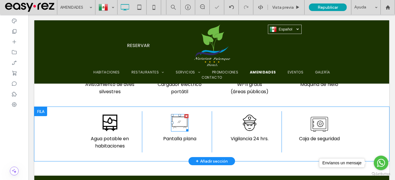
click at [180, 123] on icon at bounding box center [179, 122] width 17 height 17
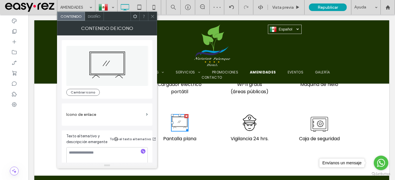
drag, startPoint x: 154, startPoint y: 17, endPoint x: 151, endPoint y: 26, distance: 9.7
click at [154, 17] on icon at bounding box center [152, 16] width 4 height 4
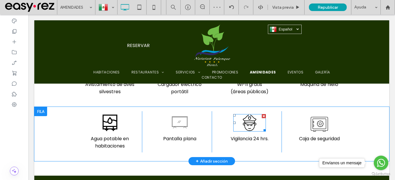
click at [248, 125] on icon at bounding box center [250, 123] width 14 height 16
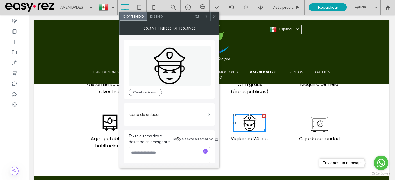
drag, startPoint x: 216, startPoint y: 16, endPoint x: 214, endPoint y: 24, distance: 8.0
click at [216, 16] on icon at bounding box center [215, 16] width 4 height 4
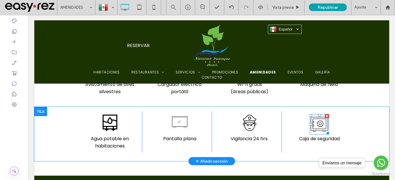
click at [323, 126] on icon at bounding box center [319, 124] width 19 height 20
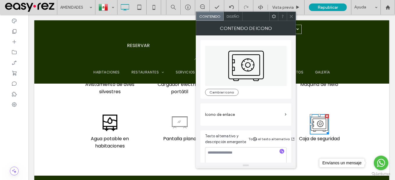
click at [290, 15] on icon at bounding box center [291, 16] width 4 height 4
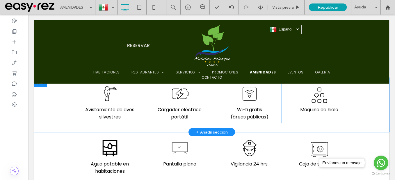
scroll to position [349, 0]
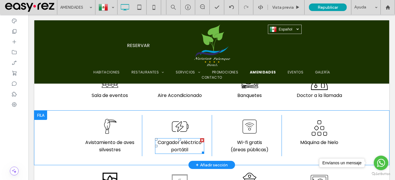
click at [191, 149] on p "Cargador eléctrico portátil" at bounding box center [179, 146] width 49 height 15
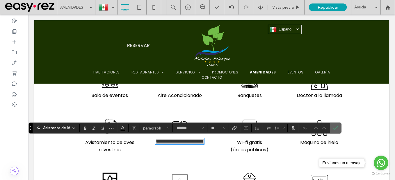
click at [335, 131] on span "Confirmar" at bounding box center [334, 128] width 3 height 10
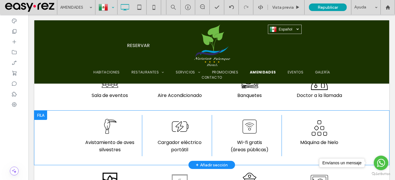
click at [105, 7] on div at bounding box center [106, 7] width 21 height 14
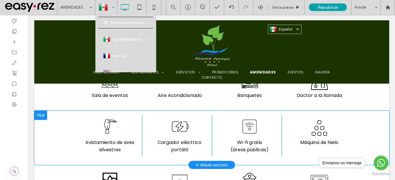
scroll to position [8, 0]
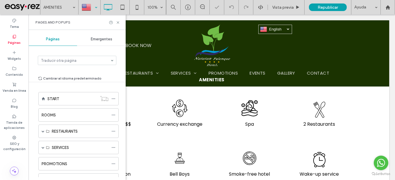
scroll to position [233, 0]
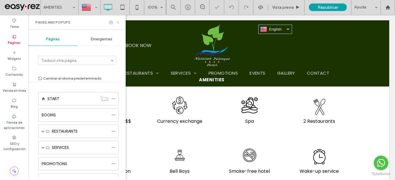
drag, startPoint x: 118, startPoint y: 22, endPoint x: 152, endPoint y: 96, distance: 81.1
click at [118, 22] on use at bounding box center [118, 22] width 2 height 2
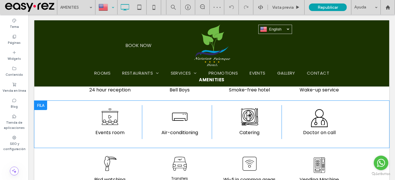
scroll to position [349, 0]
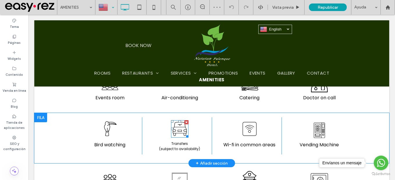
click at [179, 129] on icon at bounding box center [179, 128] width 17 height 17
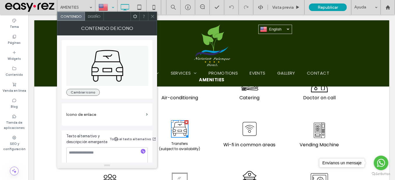
click at [85, 94] on button "Cambiar icono" at bounding box center [82, 92] width 33 height 7
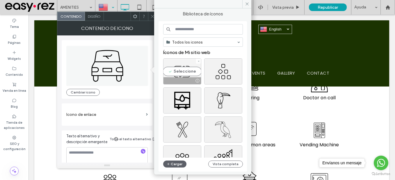
click at [193, 73] on div "Seleccione" at bounding box center [182, 71] width 38 height 26
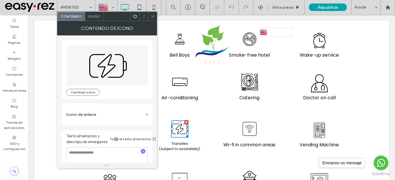
click at [154, 18] on icon at bounding box center [152, 16] width 4 height 4
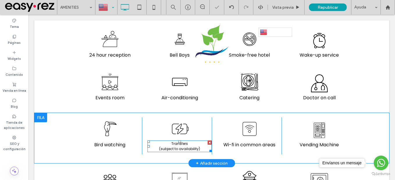
click at [181, 147] on span "(subject to availability)" at bounding box center [179, 149] width 41 height 5
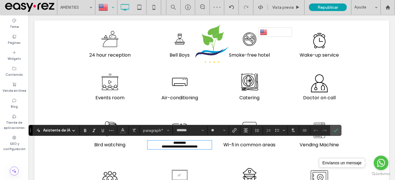
type input "**"
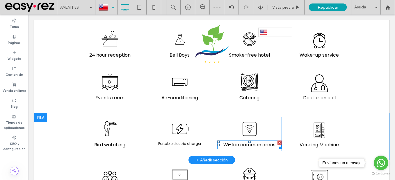
click at [247, 144] on span "Wi-fi in common areas" at bounding box center [249, 145] width 52 height 7
type input "*******"
type input "**"
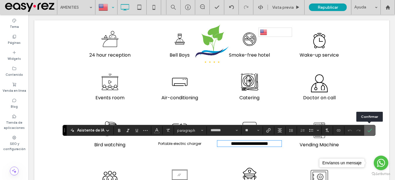
drag, startPoint x: 369, startPoint y: 131, endPoint x: 200, endPoint y: 125, distance: 169.1
click at [369, 131] on icon "Confirmar" at bounding box center [369, 130] width 5 height 5
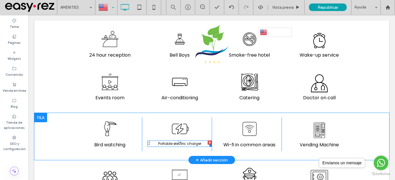
click at [194, 142] on span "Portable electric charger" at bounding box center [179, 143] width 43 height 5
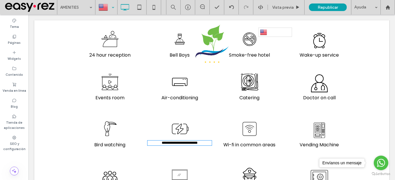
type input "*******"
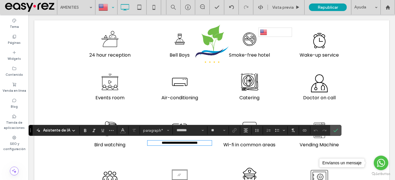
click at [190, 141] on span "**********" at bounding box center [180, 142] width 36 height 3
click at [163, 130] on span "paragraph*" at bounding box center [154, 131] width 23 height 4
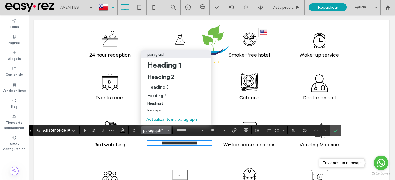
click at [166, 52] on div "paragraph" at bounding box center [175, 54] width 57 height 4
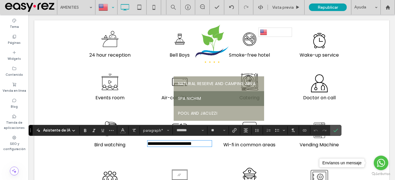
type input "**"
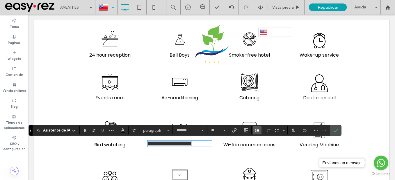
click at [253, 131] on button "Altura de la línea" at bounding box center [257, 131] width 9 height 8
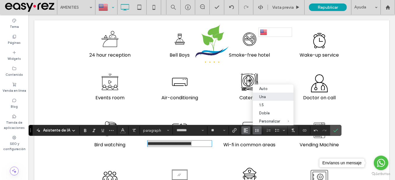
click at [247, 131] on icon "Alineación" at bounding box center [245, 130] width 5 height 5
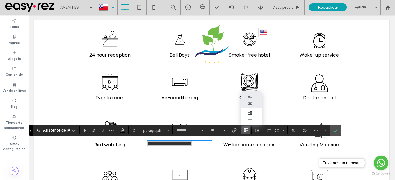
click at [253, 102] on div "ui.textEditor.alignment.center" at bounding box center [252, 104] width 8 height 5
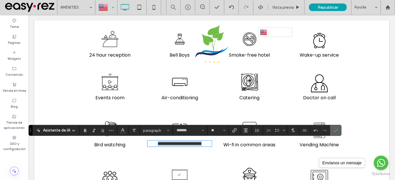
click at [336, 131] on icon "Confirmar" at bounding box center [335, 130] width 5 height 5
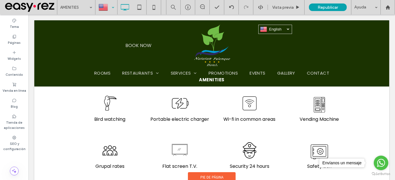
scroll to position [349, 0]
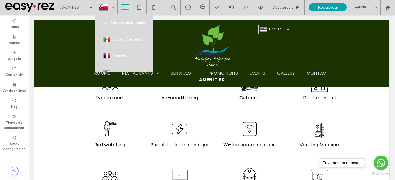
click at [112, 8] on div at bounding box center [106, 7] width 21 height 14
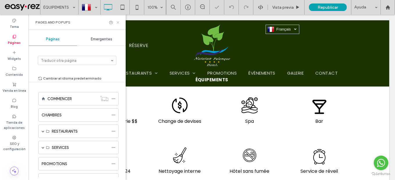
click at [118, 22] on icon at bounding box center [118, 22] width 4 height 4
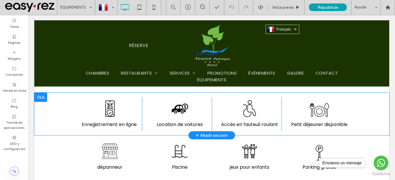
scroll to position [116, 0]
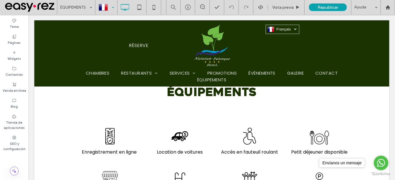
click at [112, 11] on div at bounding box center [106, 7] width 21 height 14
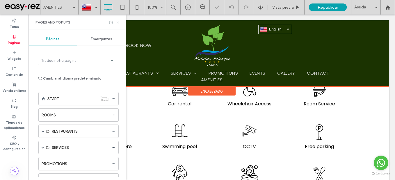
scroll to position [175, 0]
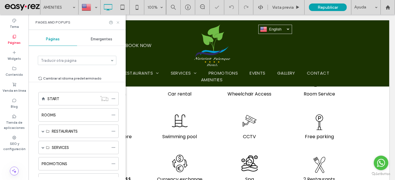
drag, startPoint x: 118, startPoint y: 23, endPoint x: 174, endPoint y: 134, distance: 124.1
click at [118, 23] on icon at bounding box center [118, 22] width 4 height 4
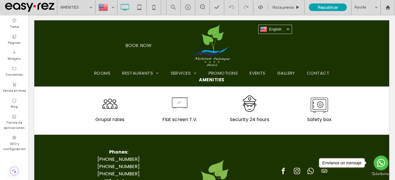
scroll to position [436, 0]
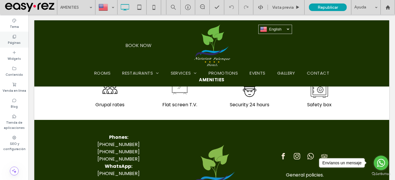
click at [18, 41] on label "Páginas" at bounding box center [14, 42] width 13 height 6
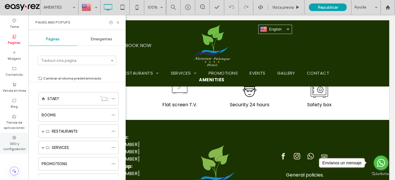
click at [15, 147] on label "SEO y configuración" at bounding box center [14, 146] width 29 height 12
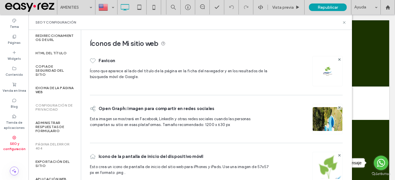
scroll to position [87, 0]
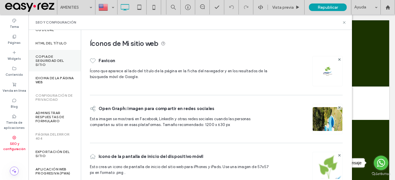
click at [54, 68] on div "Copia de seguridad del sitio" at bounding box center [55, 61] width 52 height 22
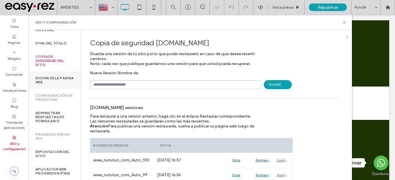
click at [51, 76] on label "Idioma de la página web" at bounding box center [54, 80] width 38 height 8
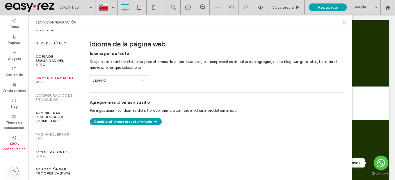
click at [190, 95] on div "Idioma de la página web Idioma por defecto Después de cambiar el idioma predete…" at bounding box center [214, 77] width 266 height 95
click at [47, 59] on label "Copia de seguridad del sitio" at bounding box center [54, 61] width 38 height 12
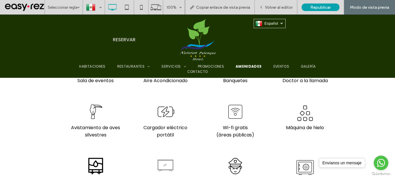
scroll to position [378, 0]
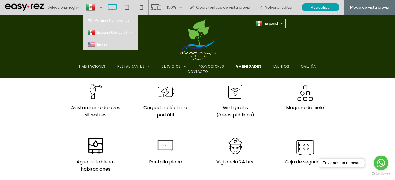
click at [94, 5] on div at bounding box center [93, 7] width 21 height 14
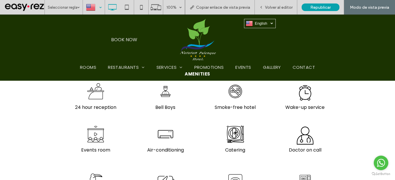
scroll to position [349, 0]
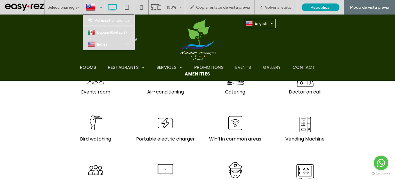
click at [99, 13] on div at bounding box center [93, 7] width 21 height 14
drag, startPoint x: 104, startPoint y: 31, endPoint x: 106, endPoint y: 31, distance: 2.9
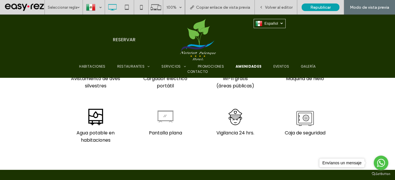
scroll to position [378, 0]
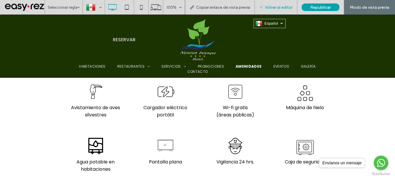
click at [283, 7] on span "Volver al editor" at bounding box center [279, 7] width 28 height 5
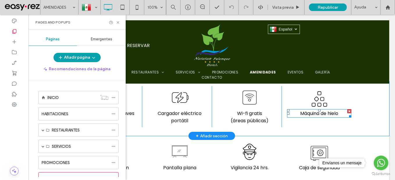
click at [320, 114] on span "Máquina de hielo" at bounding box center [319, 113] width 38 height 7
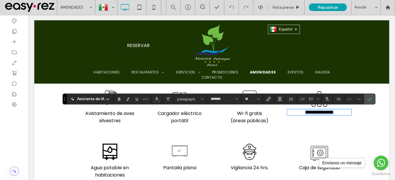
copy span "**********"
click at [371, 101] on icon "Confirmar" at bounding box center [369, 99] width 5 height 5
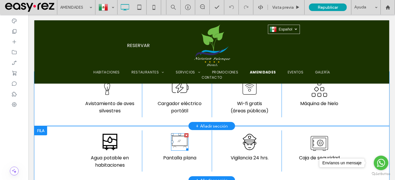
scroll to position [378, 0]
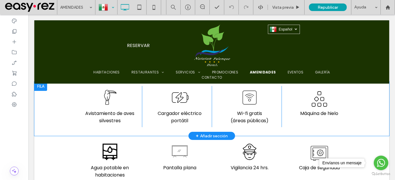
click at [109, 5] on div at bounding box center [106, 7] width 21 height 14
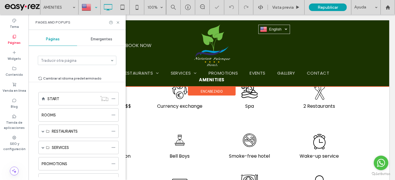
scroll to position [320, 0]
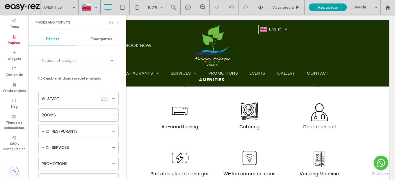
click at [118, 20] on div "Pages and Popups" at bounding box center [77, 22] width 97 height 15
click at [117, 22] on icon at bounding box center [118, 22] width 4 height 4
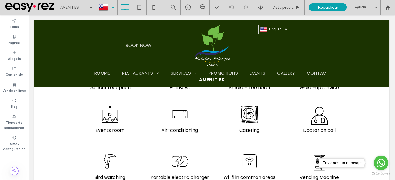
scroll to position [349, 0]
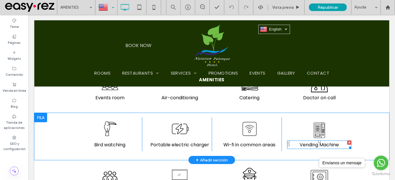
click at [320, 146] on span "Vending Machine" at bounding box center [319, 145] width 39 height 7
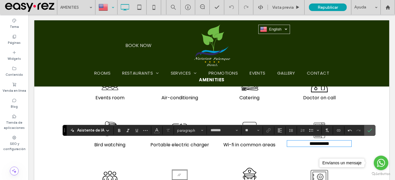
scroll to position [0, 0]
drag, startPoint x: 369, startPoint y: 128, endPoint x: 298, endPoint y: 112, distance: 72.4
click at [369, 128] on span "Confirmar" at bounding box center [368, 130] width 3 height 10
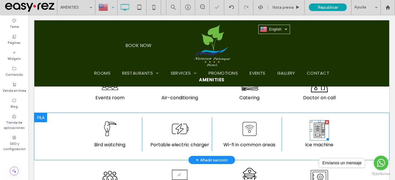
click at [321, 129] on icon at bounding box center [319, 130] width 19 height 20
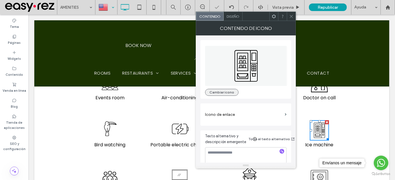
click at [223, 91] on button "Cambiar icono" at bounding box center [221, 92] width 33 height 7
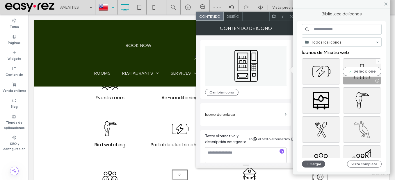
drag, startPoint x: 322, startPoint y: 57, endPoint x: 365, endPoint y: 71, distance: 45.2
click at [365, 71] on div "Seleccione" at bounding box center [362, 71] width 38 height 26
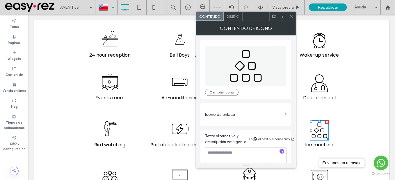
click at [294, 18] on div at bounding box center [291, 16] width 9 height 9
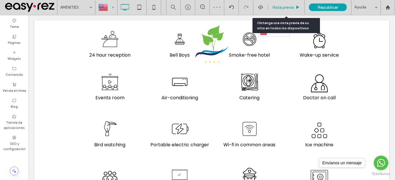
click at [287, 8] on span "Vista previa" at bounding box center [283, 7] width 22 height 5
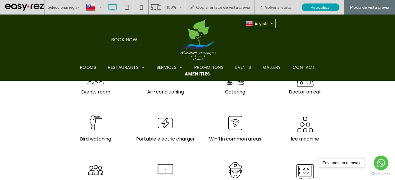
scroll to position [407, 0]
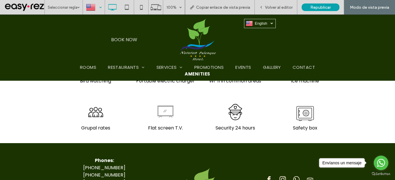
click at [99, 10] on div at bounding box center [93, 7] width 21 height 14
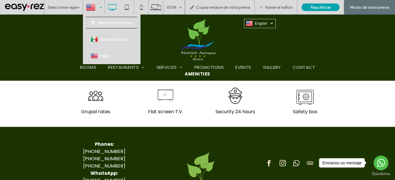
scroll to position [296, 0]
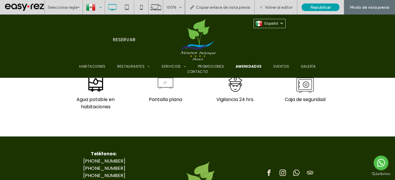
scroll to position [497, 0]
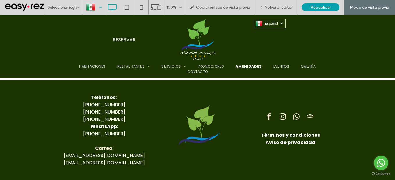
click at [95, 5] on div at bounding box center [93, 7] width 21 height 14
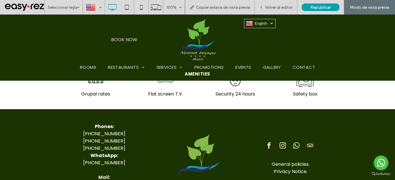
scroll to position [267, 0]
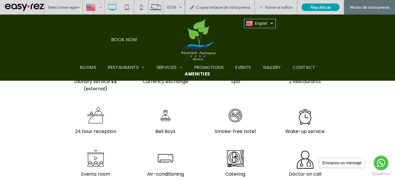
click at [92, 8] on div at bounding box center [93, 7] width 21 height 14
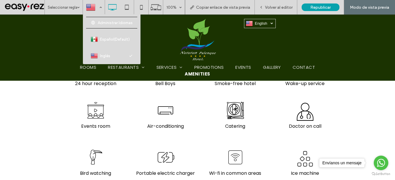
scroll to position [325, 0]
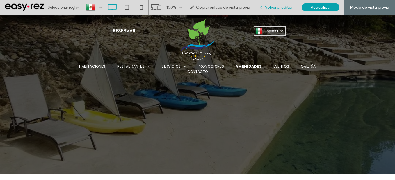
click at [281, 6] on span "Volver al editor" at bounding box center [279, 7] width 28 height 5
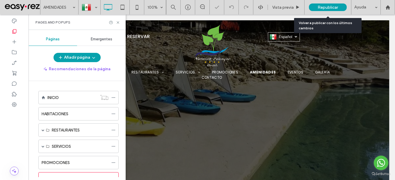
click at [321, 6] on span "Republicar" at bounding box center [328, 7] width 20 height 5
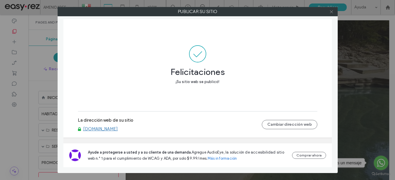
click at [332, 12] on use at bounding box center [331, 11] width 3 height 3
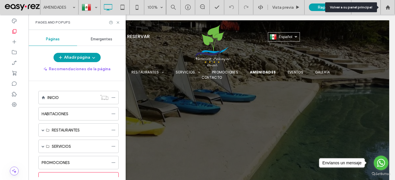
drag, startPoint x: 393, startPoint y: 10, endPoint x: 352, endPoint y: 2, distance: 42.0
click at [393, 10] on div at bounding box center [388, 7] width 15 height 15
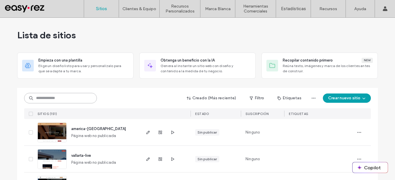
click at [84, 95] on input at bounding box center [60, 98] width 73 height 10
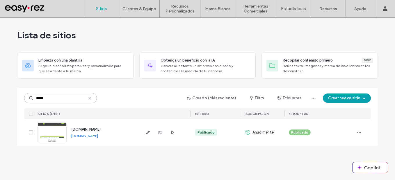
type input "*****"
click at [98, 137] on link "[DOMAIN_NAME]" at bounding box center [84, 136] width 27 height 4
click at [148, 134] on icon "button" at bounding box center [148, 132] width 5 height 5
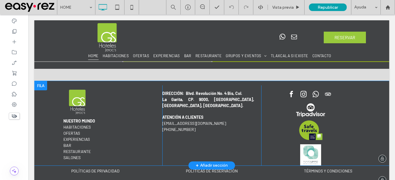
scroll to position [1080, 0]
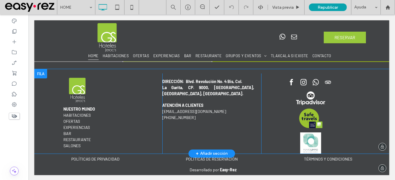
click at [193, 90] on h6 "﻿ La Garita, CP. 9000, [GEOGRAPHIC_DATA], [GEOGRAPHIC_DATA], [GEOGRAPHIC_DATA]." at bounding box center [208, 91] width 92 height 12
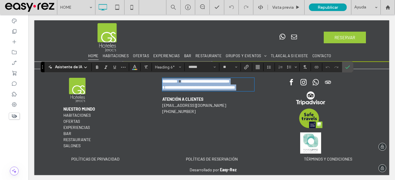
click at [193, 86] on strong "**********" at bounding box center [198, 88] width 73 height 4
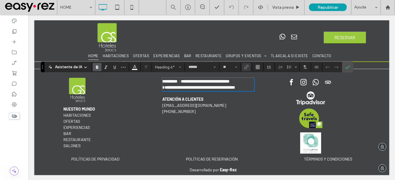
click at [194, 86] on strong "**********" at bounding box center [198, 88] width 73 height 4
drag, startPoint x: 349, startPoint y: 66, endPoint x: 319, endPoint y: 52, distance: 33.1
click at [349, 66] on use "Confirmar" at bounding box center [348, 67] width 5 height 3
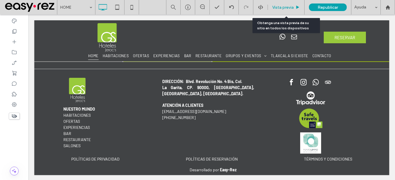
click at [288, 6] on span "Vista previa" at bounding box center [283, 7] width 22 height 5
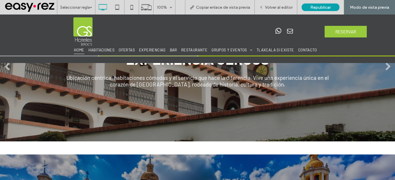
scroll to position [296, 0]
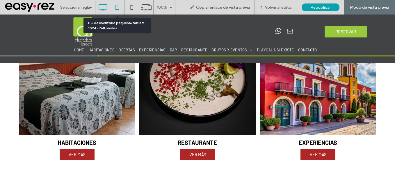
click at [116, 10] on use at bounding box center [117, 7] width 4 height 5
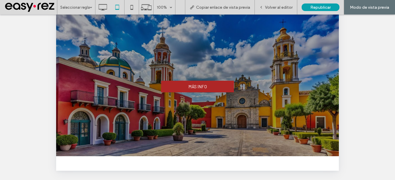
scroll to position [314, 0]
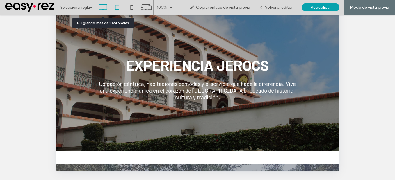
click at [103, 9] on use at bounding box center [103, 7] width 8 height 6
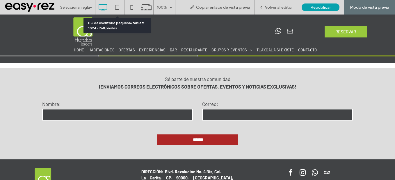
scroll to position [1081, 0]
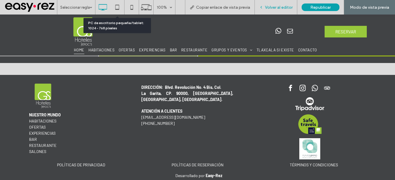
click at [276, 5] on span "Volver al editor" at bounding box center [279, 7] width 28 height 5
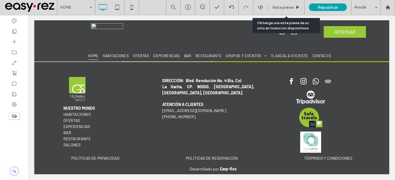
scroll to position [1072, 0]
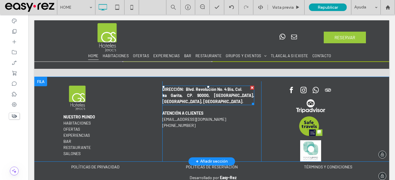
click at [162, 95] on strong "﻿La Garita, CP. 90000, [GEOGRAPHIC_DATA], [GEOGRAPHIC_DATA], [GEOGRAPHIC_DATA]." at bounding box center [208, 98] width 92 height 11
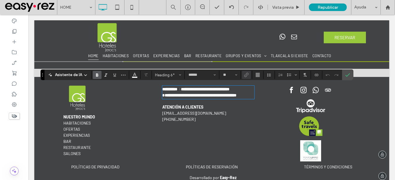
click at [162, 94] on strong "**********" at bounding box center [199, 95] width 74 height 4
click at [347, 77] on icon "Confirmar" at bounding box center [347, 75] width 5 height 5
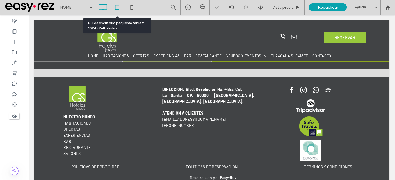
click at [116, 11] on icon at bounding box center [117, 7] width 12 height 12
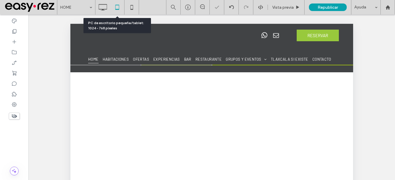
scroll to position [837, 0]
click at [104, 8] on icon at bounding box center [103, 7] width 12 height 12
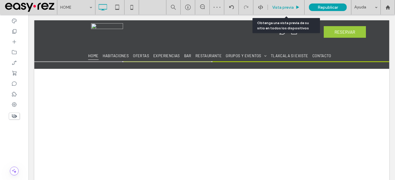
click at [284, 8] on span "Vista previa" at bounding box center [283, 7] width 22 height 5
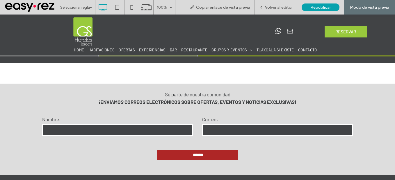
scroll to position [1081, 0]
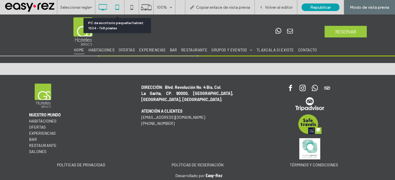
click at [120, 9] on icon at bounding box center [117, 7] width 12 height 12
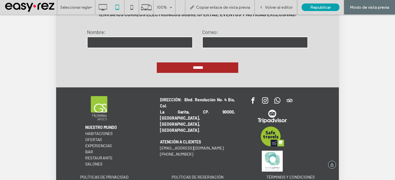
scroll to position [225, 0]
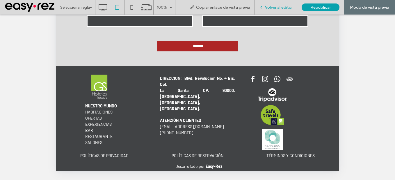
click at [275, 6] on span "Volver al editor" at bounding box center [279, 7] width 28 height 5
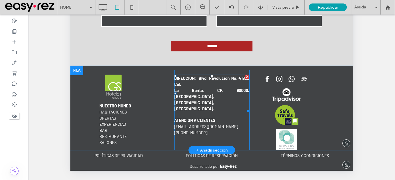
click at [206, 93] on h6 "La Garita, CP. 90000, Tlaxcala, Tlaxcala, México." at bounding box center [211, 100] width 75 height 24
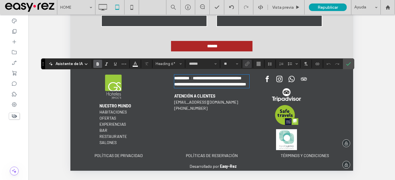
click at [174, 86] on strong "**********" at bounding box center [210, 84] width 72 height 4
click at [349, 66] on icon "Confirmar" at bounding box center [348, 64] width 5 height 5
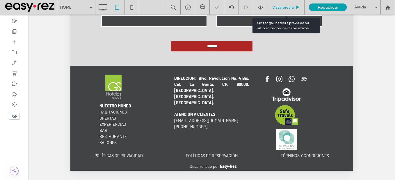
click at [284, 8] on span "Vista previa" at bounding box center [283, 7] width 22 height 5
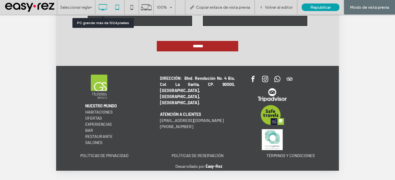
click at [104, 6] on icon at bounding box center [103, 7] width 12 height 12
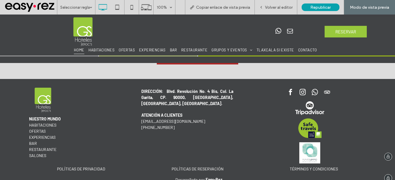
scroll to position [1081, 0]
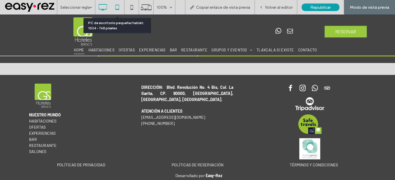
click at [118, 7] on icon at bounding box center [117, 7] width 12 height 12
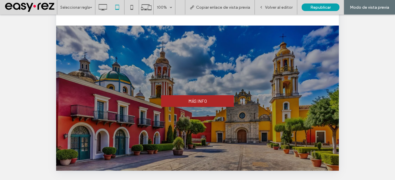
scroll to position [401, 0]
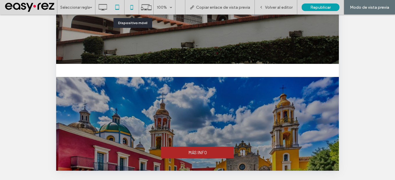
click at [134, 9] on icon at bounding box center [132, 7] width 12 height 12
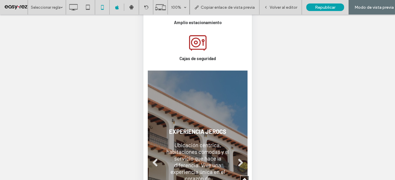
scroll to position [587, 0]
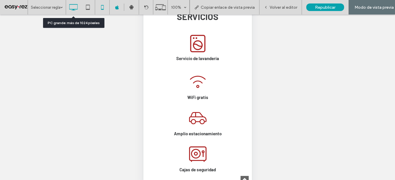
click at [76, 8] on icon at bounding box center [73, 7] width 12 height 12
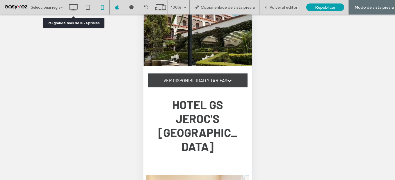
scroll to position [0, 0]
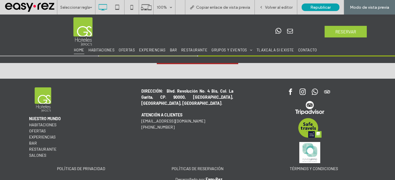
type input "**********"
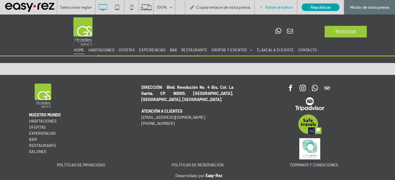
click at [280, 11] on div "Volver al editor" at bounding box center [276, 7] width 42 height 15
click at [283, 11] on div "Volver al editor" at bounding box center [276, 7] width 42 height 15
click at [285, 5] on span "Volver al editor" at bounding box center [279, 7] width 28 height 5
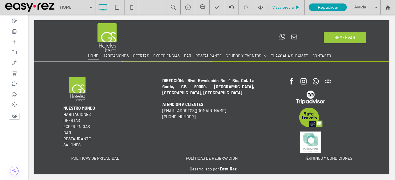
scroll to position [1072, 0]
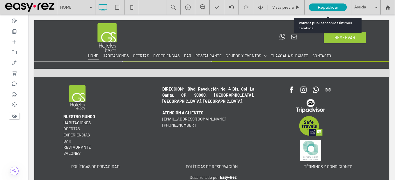
click at [326, 8] on span "Republicar" at bounding box center [328, 7] width 20 height 5
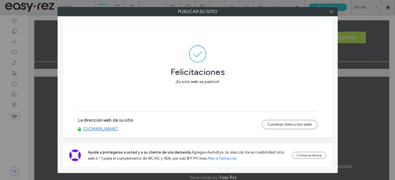
click at [118, 131] on link "www.hoteljerocs.com.mx" at bounding box center [100, 129] width 35 height 5
click at [131, 132] on div "La dirección web de su sitio www.hoteljerocs.com.mx Cambiar dirección web" at bounding box center [197, 124] width 239 height 19
click at [118, 129] on link "www.hoteljerocs.com.mx" at bounding box center [100, 129] width 35 height 5
click at [333, 12] on icon at bounding box center [331, 12] width 4 height 4
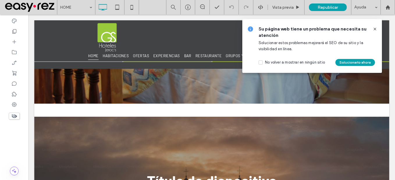
scroll to position [345, 0]
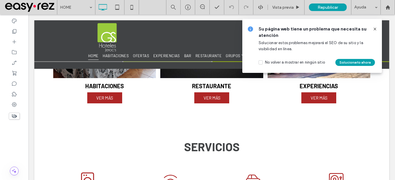
drag, startPoint x: 376, startPoint y: 28, endPoint x: 331, endPoint y: 10, distance: 47.8
click at [376, 28] on icon at bounding box center [375, 29] width 5 height 5
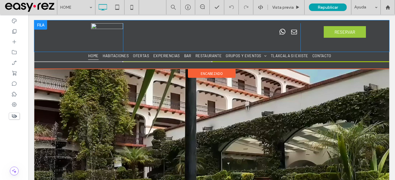
scroll to position [0, 0]
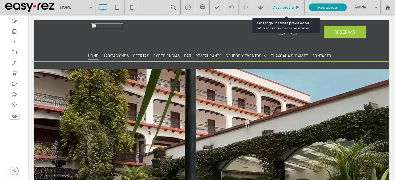
click at [285, 8] on span "Vista previa" at bounding box center [283, 7] width 22 height 5
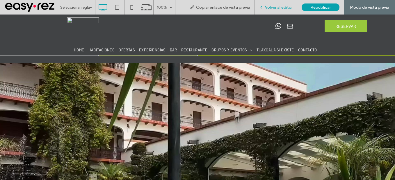
drag, startPoint x: 286, startPoint y: 9, endPoint x: 262, endPoint y: 4, distance: 24.3
click at [286, 9] on span "Volver al editor" at bounding box center [279, 7] width 28 height 5
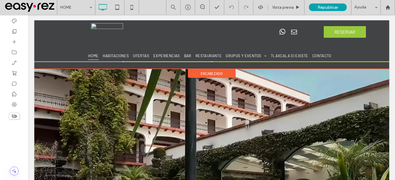
click at [211, 73] on span "encabezado" at bounding box center [212, 73] width 22 height 5
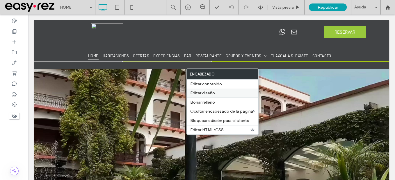
click at [221, 92] on label "Editar diseño" at bounding box center [222, 93] width 65 height 5
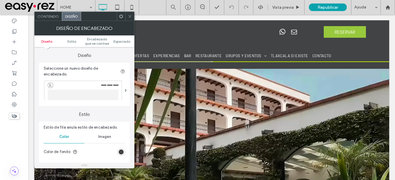
scroll to position [58, 0]
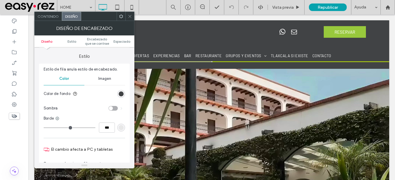
click at [106, 77] on span "Imagen" at bounding box center [104, 79] width 13 height 5
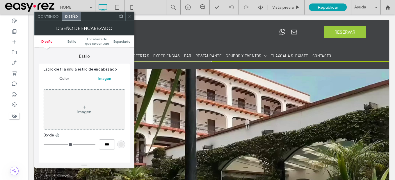
click at [73, 80] on div "Color" at bounding box center [64, 78] width 41 height 13
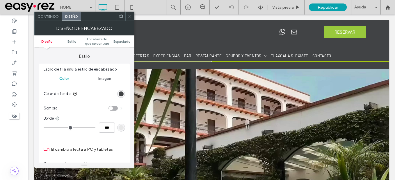
scroll to position [0, 0]
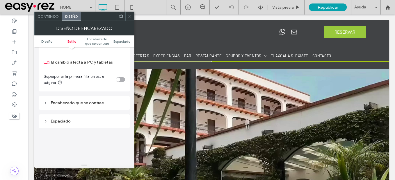
click at [87, 105] on div "Encabezado que se contrae" at bounding box center [84, 103] width 81 height 5
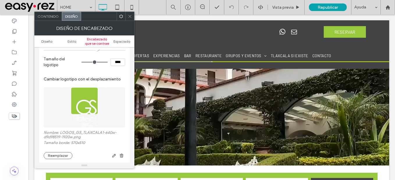
scroll to position [320, 0]
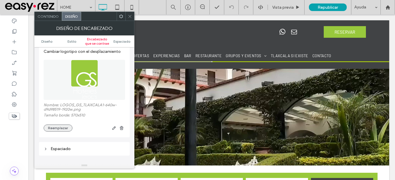
click at [63, 129] on button "Reemplazar" at bounding box center [58, 128] width 29 height 7
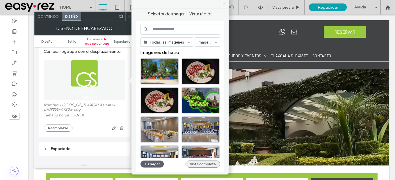
click at [206, 166] on button "Vista completa" at bounding box center [203, 164] width 35 height 7
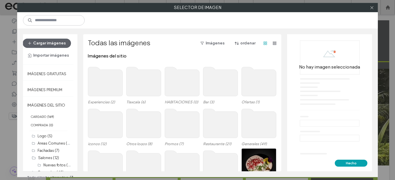
scroll to position [29, 0]
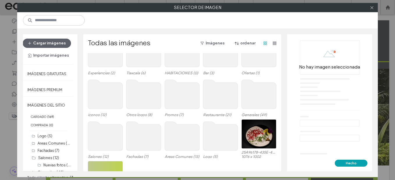
click at [211, 140] on use at bounding box center [220, 136] width 35 height 29
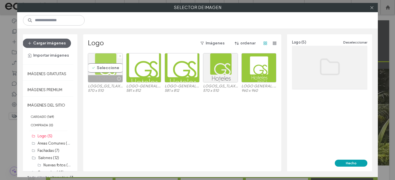
click at [98, 69] on div "Seleccione" at bounding box center [105, 67] width 35 height 29
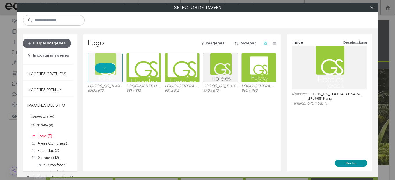
click at [353, 165] on button "Hecho" at bounding box center [351, 163] width 33 height 7
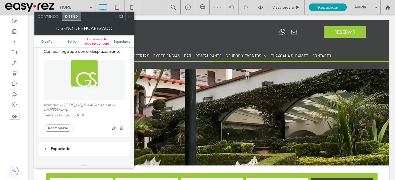
click at [130, 17] on icon at bounding box center [130, 16] width 4 height 4
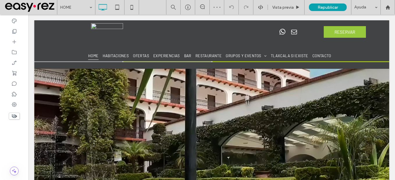
scroll to position [0, 0]
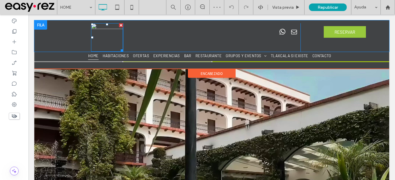
click at [102, 34] on img at bounding box center [107, 37] width 32 height 29
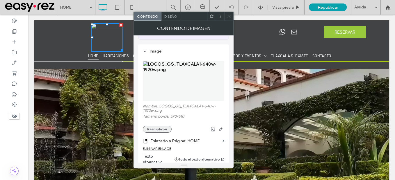
scroll to position [58, 0]
click at [159, 126] on button "Reemplazar" at bounding box center [157, 129] width 29 height 7
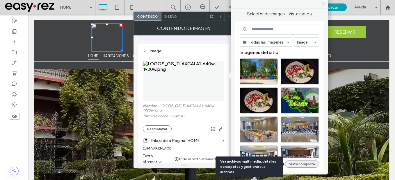
click at [304, 163] on button "Vista completa" at bounding box center [302, 164] width 35 height 7
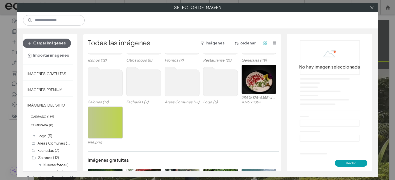
scroll to position [65, 0]
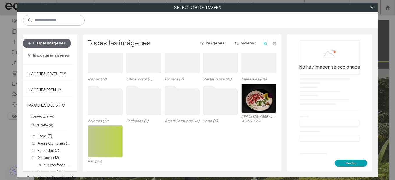
click at [218, 115] on use at bounding box center [220, 100] width 35 height 29
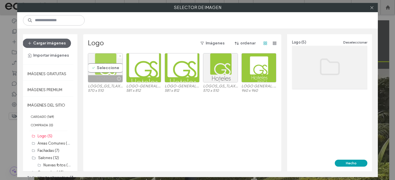
click at [115, 77] on div at bounding box center [118, 79] width 7 height 5
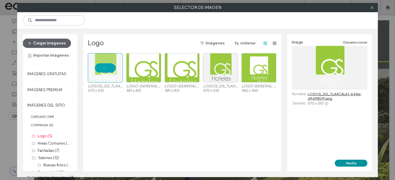
click at [360, 167] on button "Hecho" at bounding box center [351, 163] width 33 height 7
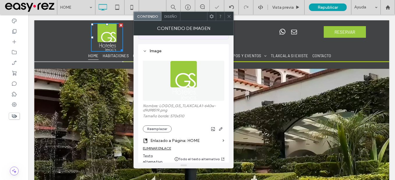
click at [229, 17] on icon at bounding box center [229, 16] width 4 height 4
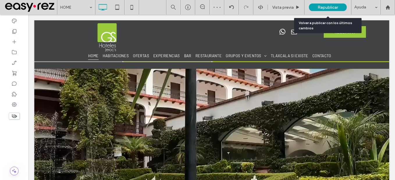
click at [341, 6] on div "Republicar" at bounding box center [328, 7] width 38 height 8
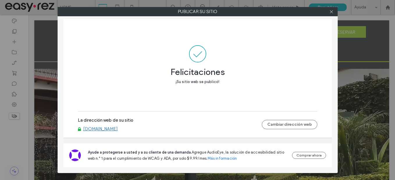
click at [118, 129] on link "www.hoteljerocs.com.mx" at bounding box center [100, 129] width 35 height 5
click at [333, 13] on icon at bounding box center [331, 12] width 4 height 4
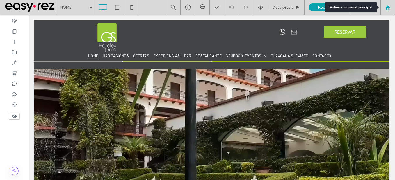
drag, startPoint x: 393, startPoint y: 7, endPoint x: 383, endPoint y: 7, distance: 9.9
click at [393, 7] on div at bounding box center [388, 7] width 14 height 5
